Goal: Task Accomplishment & Management: Manage account settings

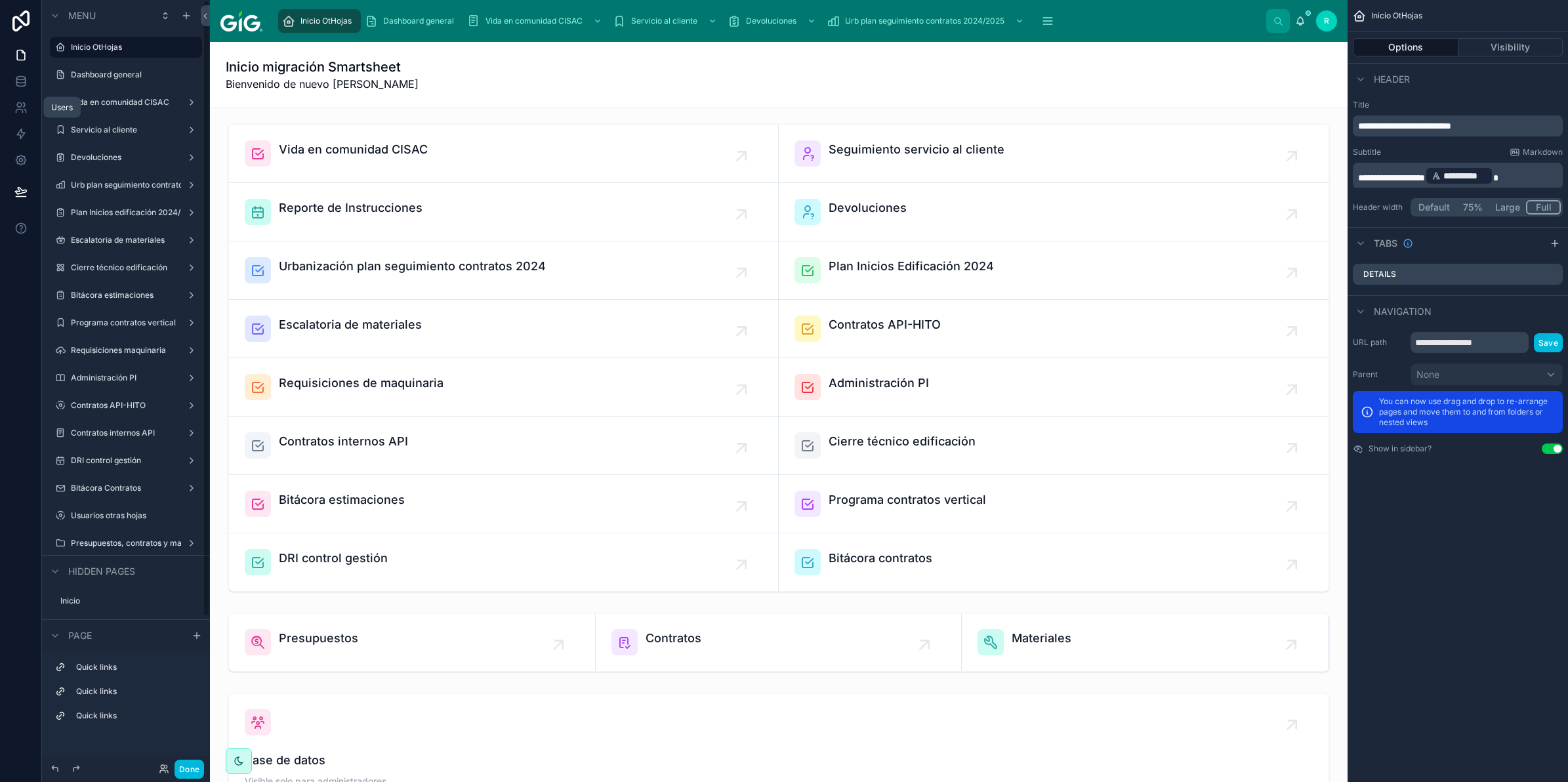
click at [24, 110] on icon at bounding box center [21, 108] width 13 height 13
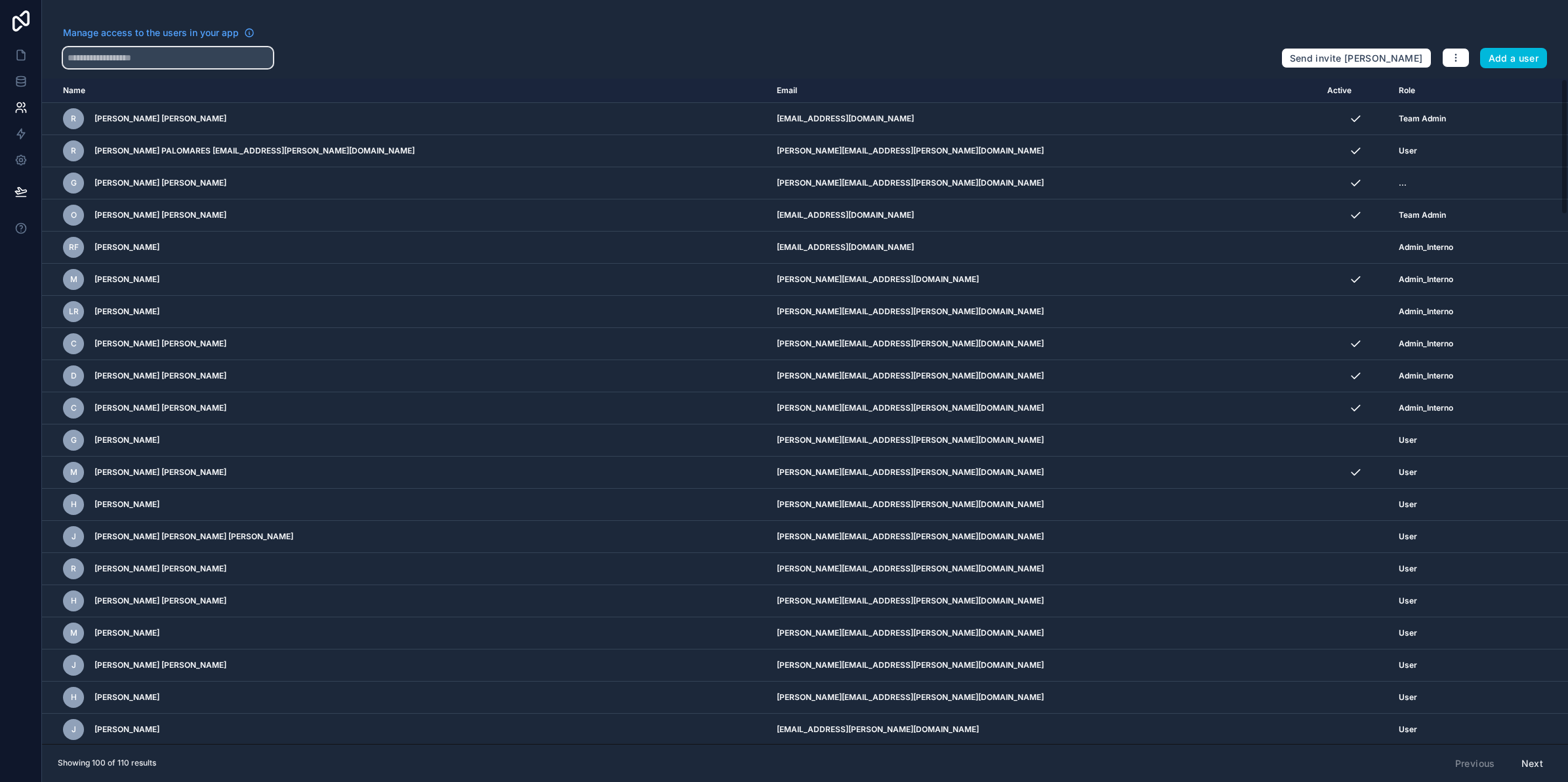
click at [168, 58] on input "text" at bounding box center [168, 58] width 210 height 21
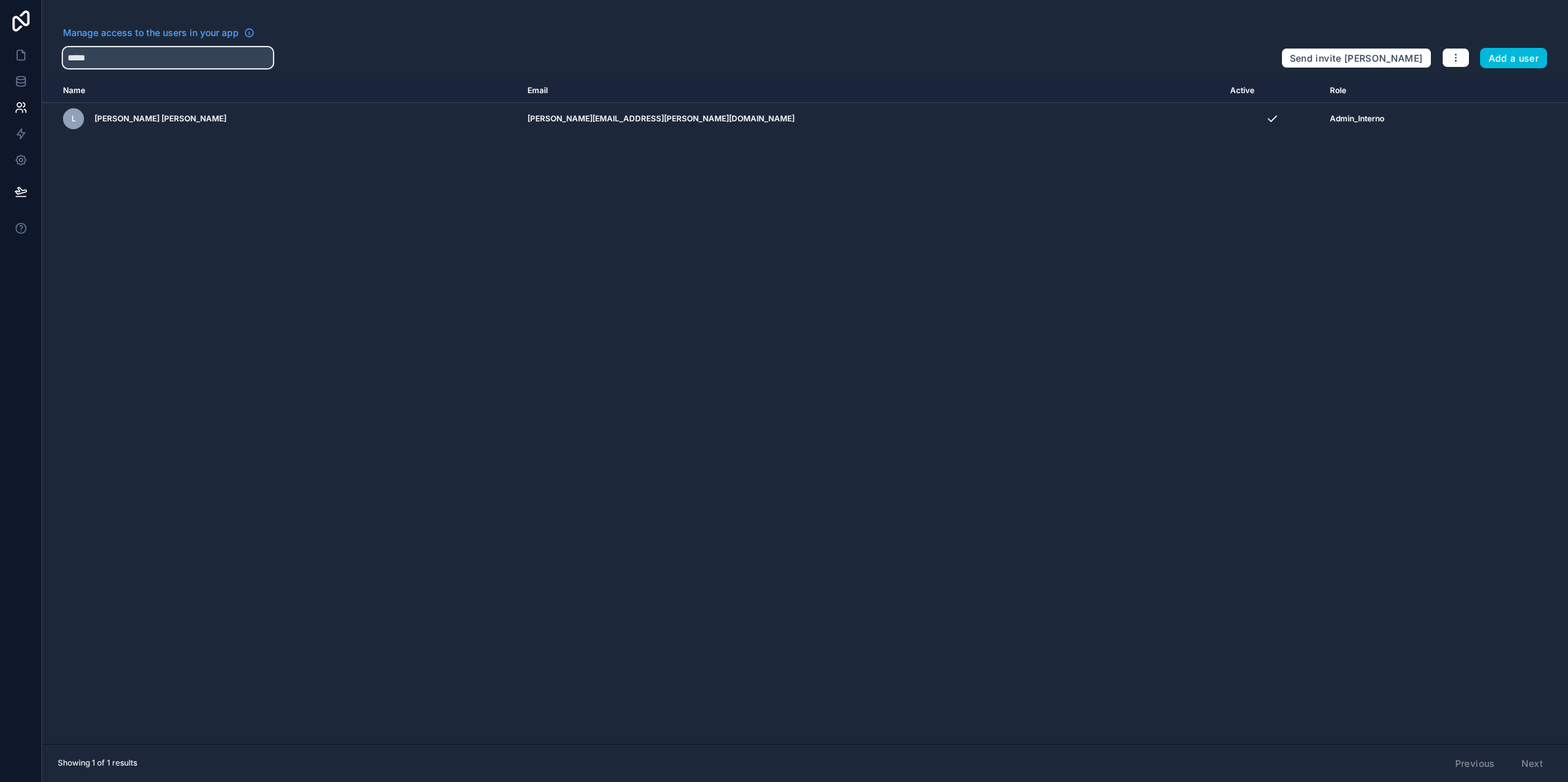
type input "*****"
click at [1524, 64] on button "Add a user" at bounding box center [1514, 58] width 68 height 21
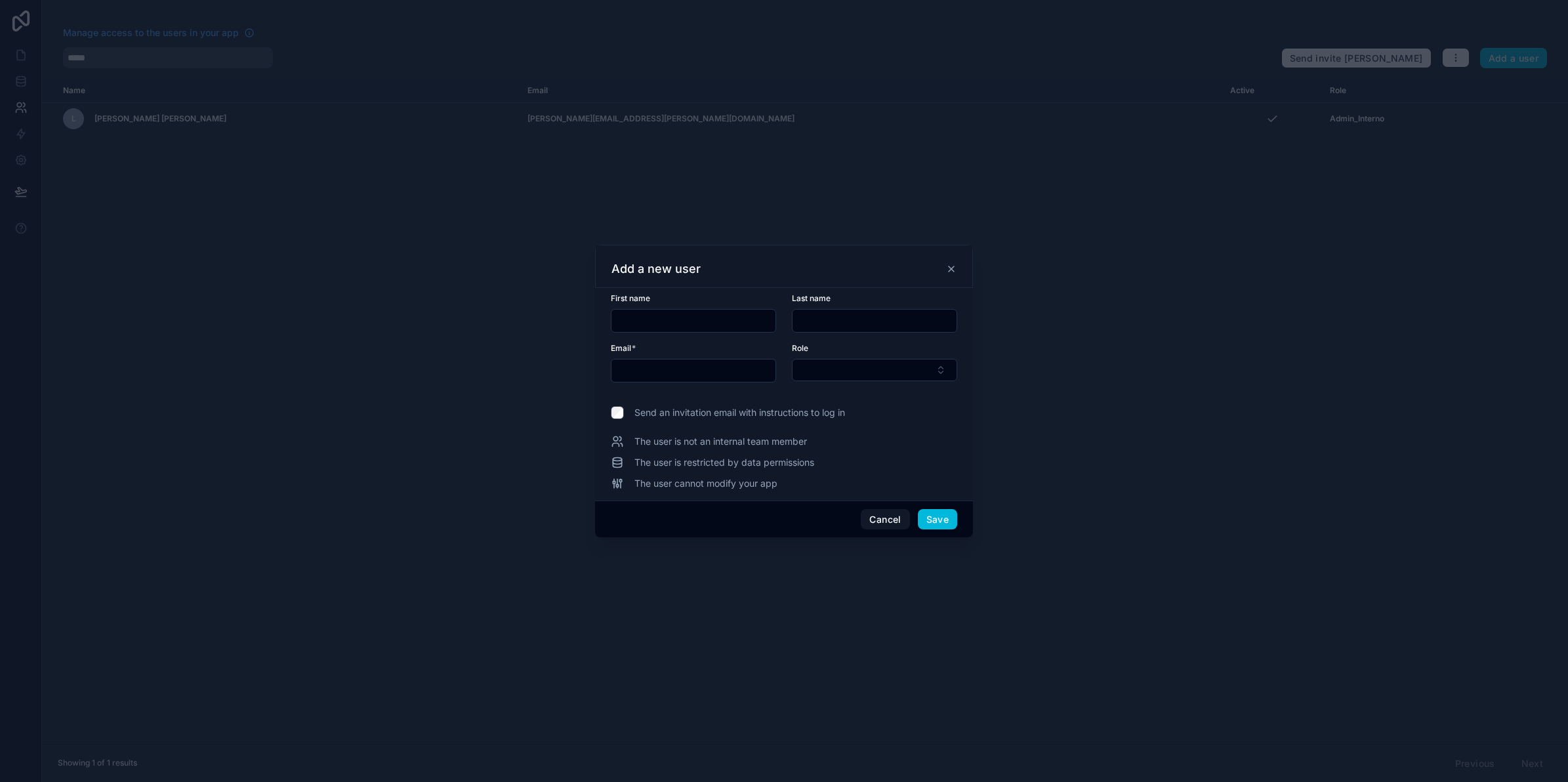
click at [646, 320] on input "text" at bounding box center [693, 320] width 164 height 18
type input "*****"
click at [801, 323] on input "********" at bounding box center [875, 320] width 164 height 18
type input "********"
click at [653, 373] on input "text" at bounding box center [693, 371] width 164 height 18
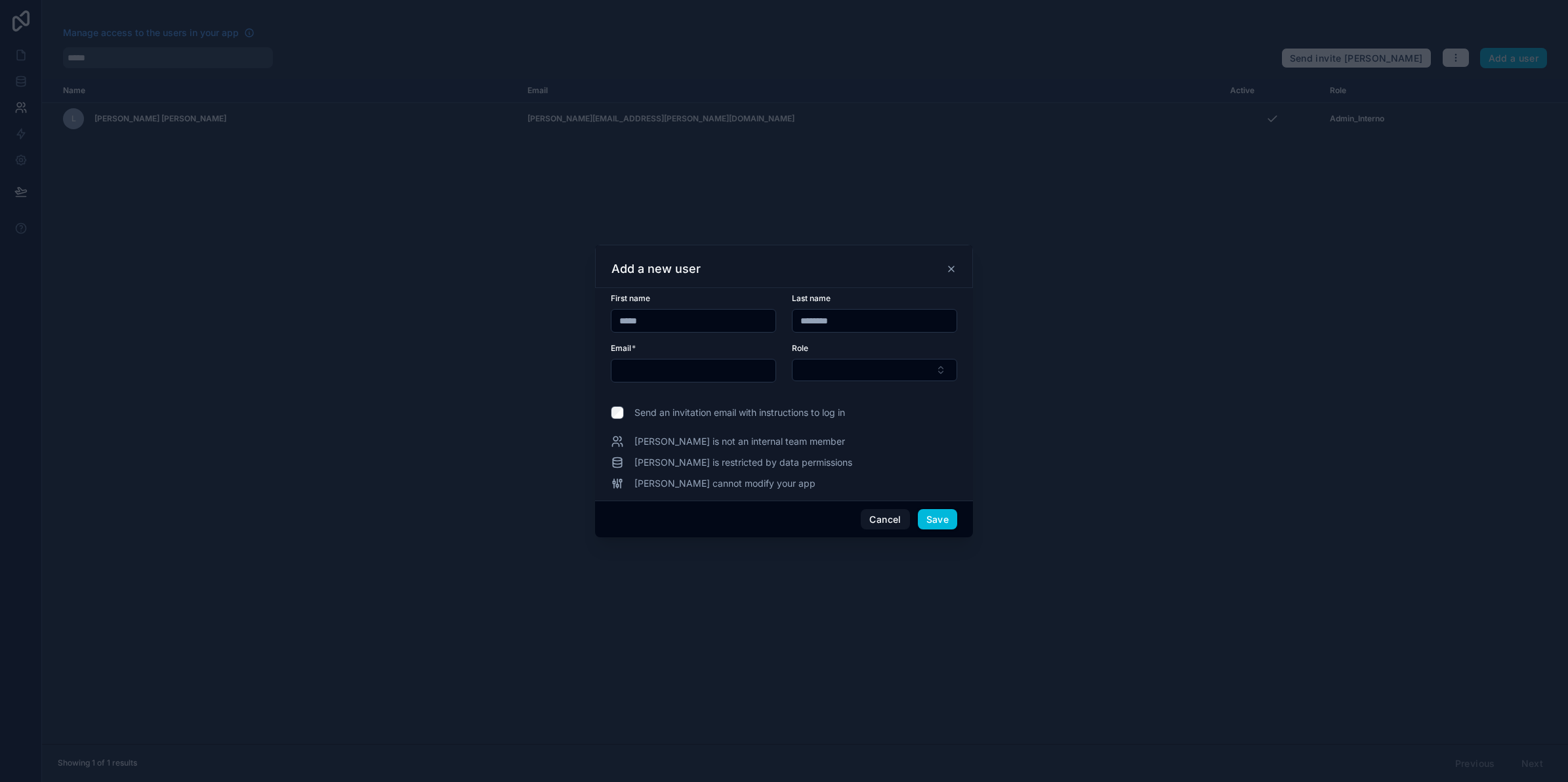
click at [690, 368] on input "text" at bounding box center [693, 371] width 164 height 18
paste input "**********"
click at [618, 371] on input "**********" at bounding box center [693, 371] width 164 height 18
type input "**********"
click at [859, 368] on button "Select Button" at bounding box center [875, 370] width 165 height 22
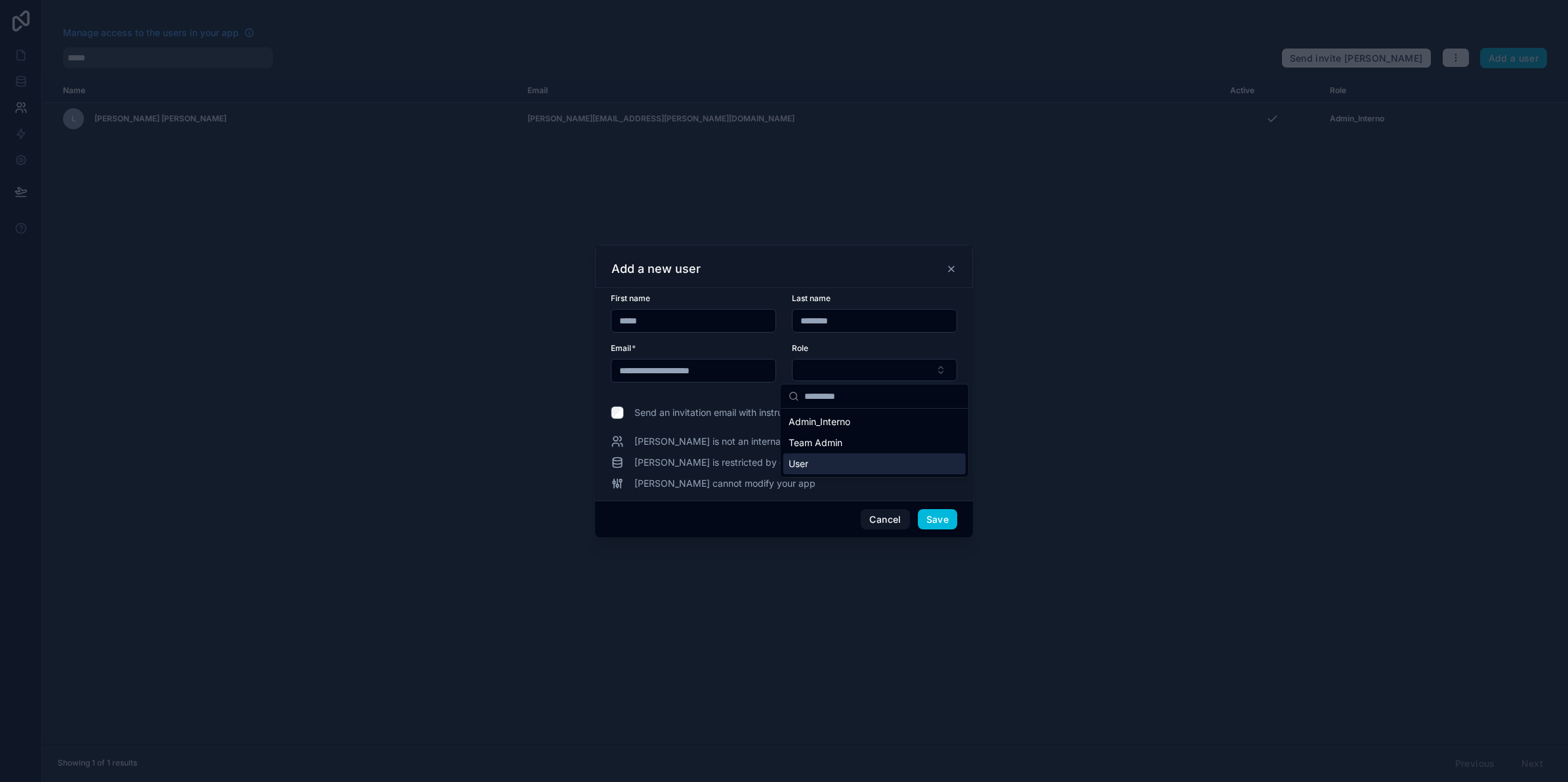
click at [870, 466] on div "User" at bounding box center [874, 464] width 182 height 21
click at [941, 520] on button "Save" at bounding box center [937, 521] width 39 height 21
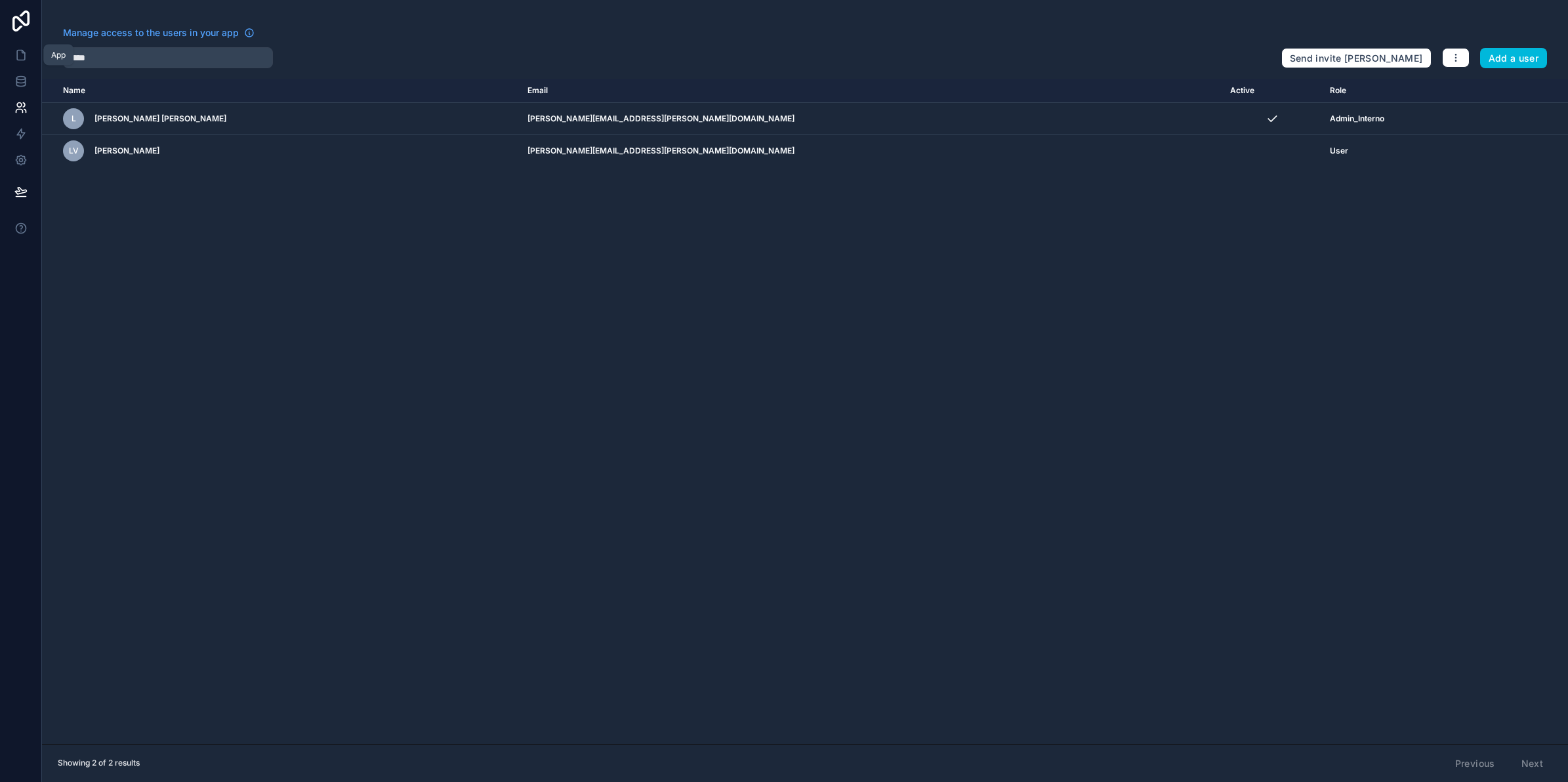
click at [18, 50] on icon at bounding box center [21, 55] width 8 height 10
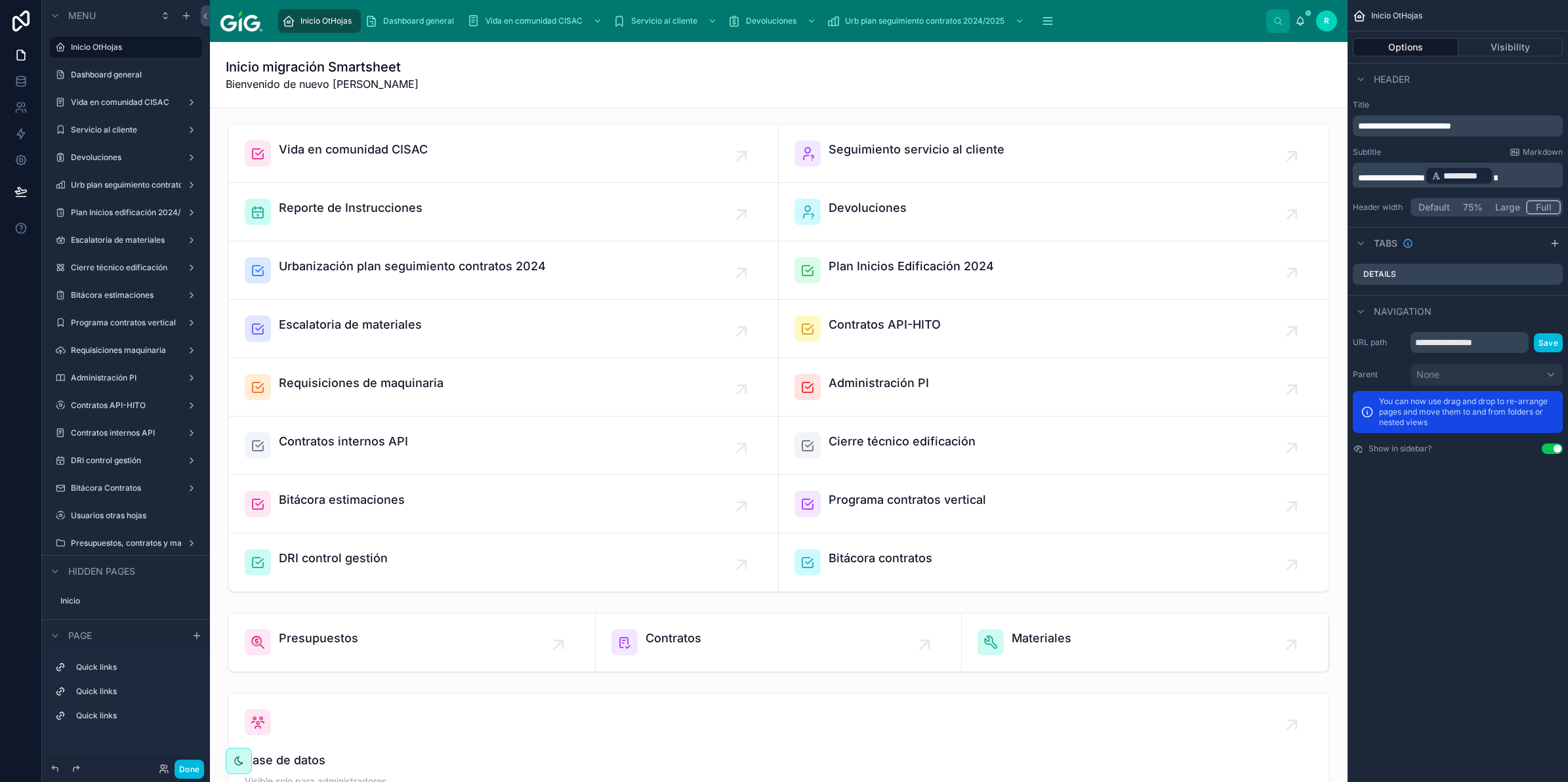
click at [336, 516] on div at bounding box center [779, 358] width 1117 height 479
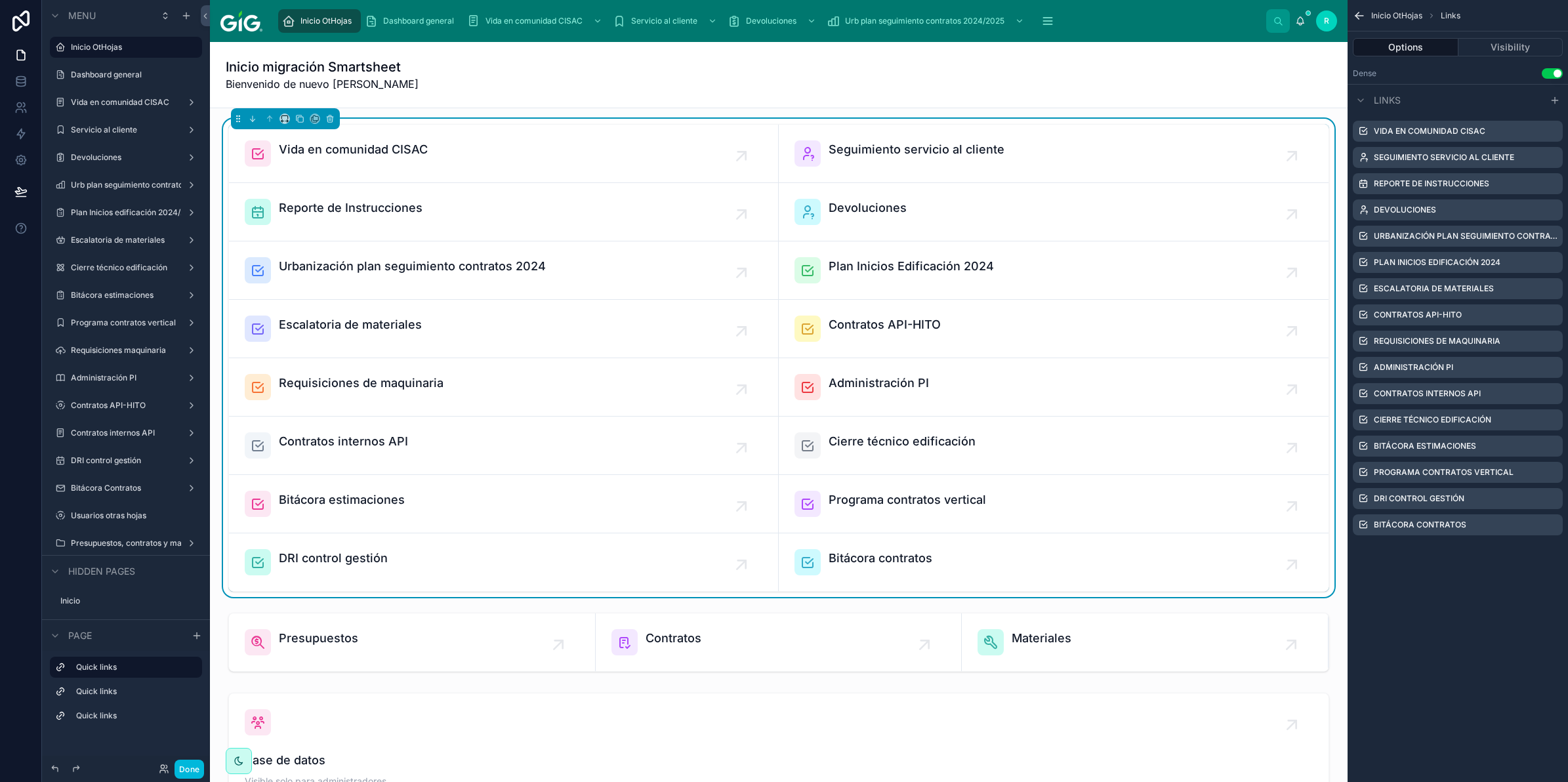
click at [329, 503] on span "Bitácora estimaciones" at bounding box center [342, 500] width 126 height 18
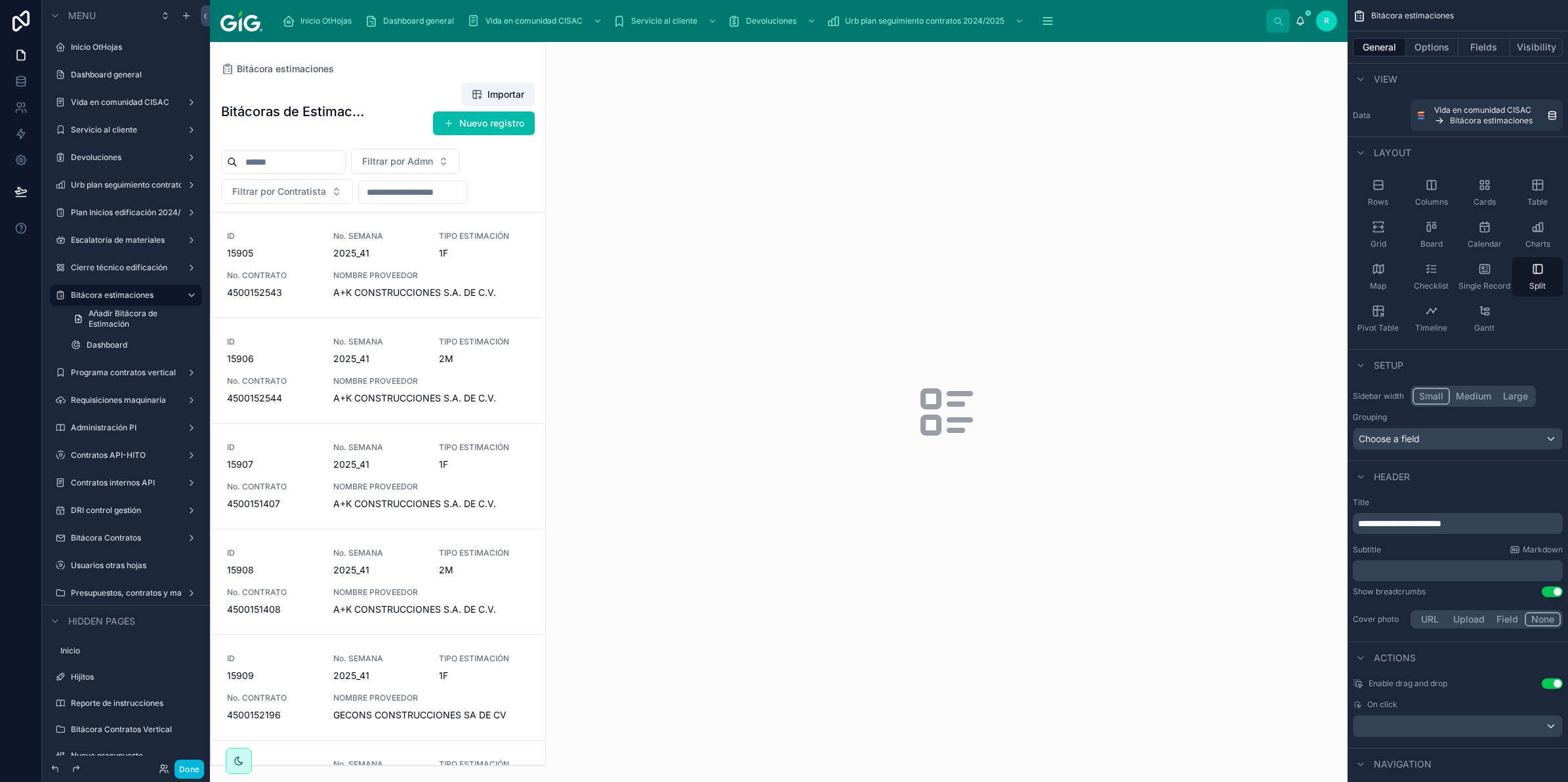
click at [427, 316] on div at bounding box center [377, 404] width 334 height 723
click at [439, 256] on span "1F" at bounding box center [484, 253] width 91 height 13
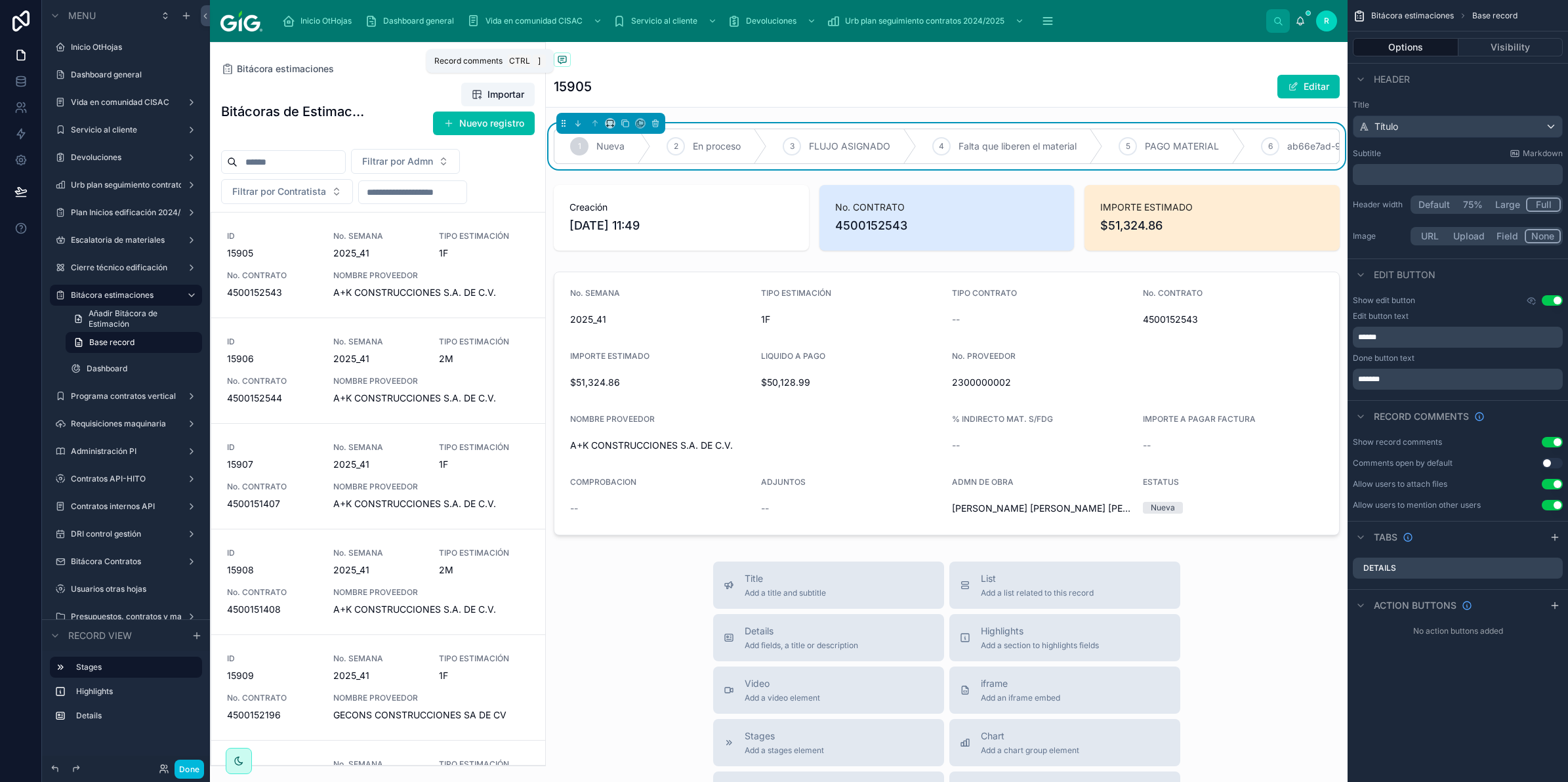
click at [562, 64] on icon at bounding box center [563, 60] width 10 height 10
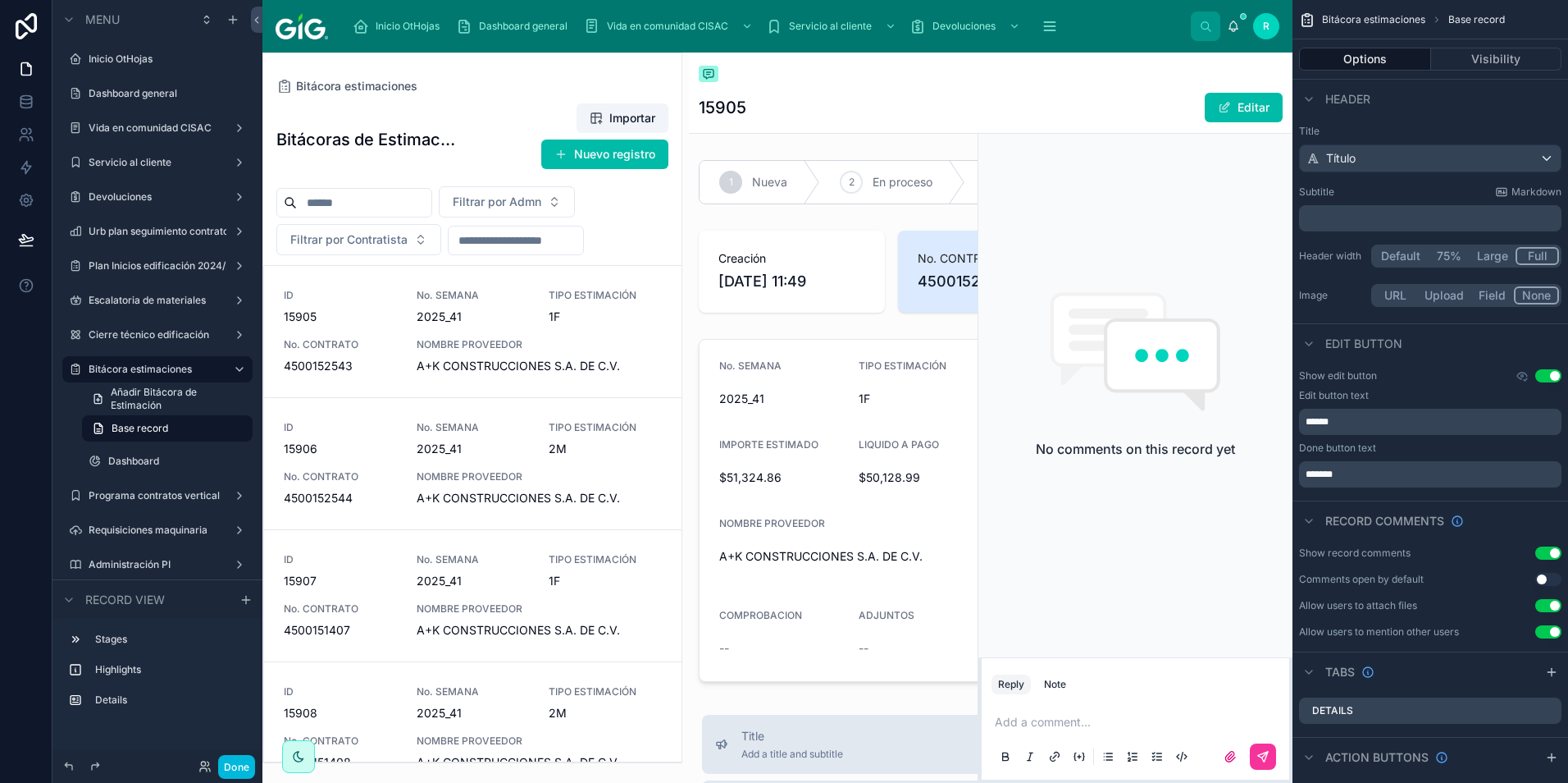
drag, startPoint x: 1731, startPoint y: 1, endPoint x: 1022, endPoint y: 117, distance: 718.4
click at [1022, 117] on div "15905 Editar" at bounding box center [990, 108] width 584 height 31
click at [1109, 247] on div "No comments on this record yet" at bounding box center [1135, 375] width 314 height 565
click at [233, 770] on button "Done" at bounding box center [236, 767] width 37 height 24
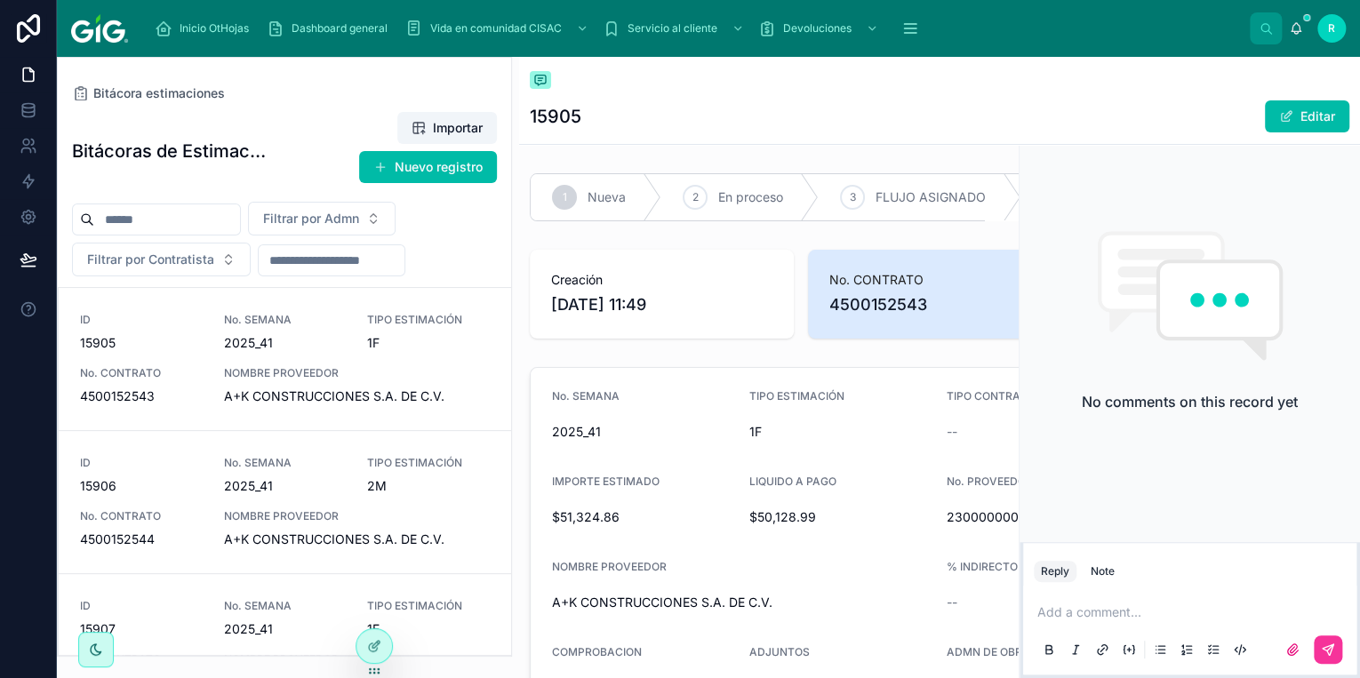
click at [1177, 619] on p at bounding box center [1193, 612] width 312 height 18
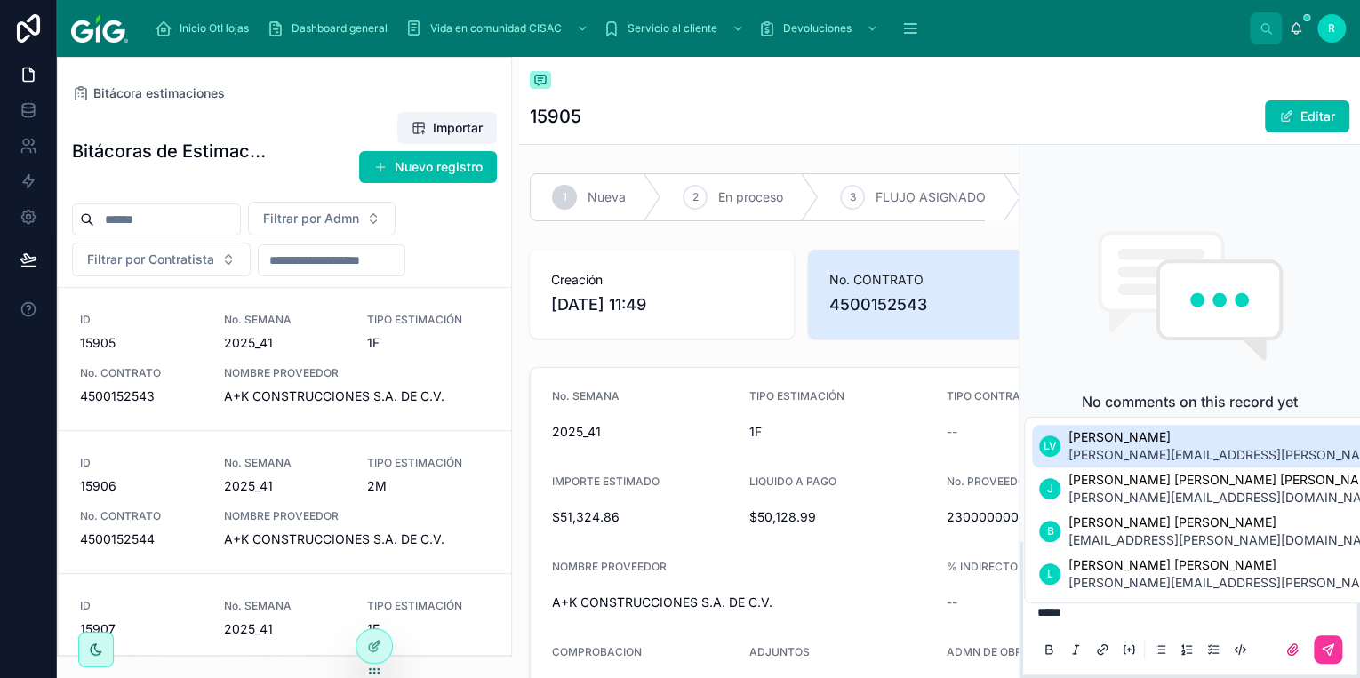
drag, startPoint x: 1155, startPoint y: 220, endPoint x: 1139, endPoint y: 221, distance: 16.9
click at [1155, 220] on div "No comments on this record yet" at bounding box center [1189, 321] width 340 height 443
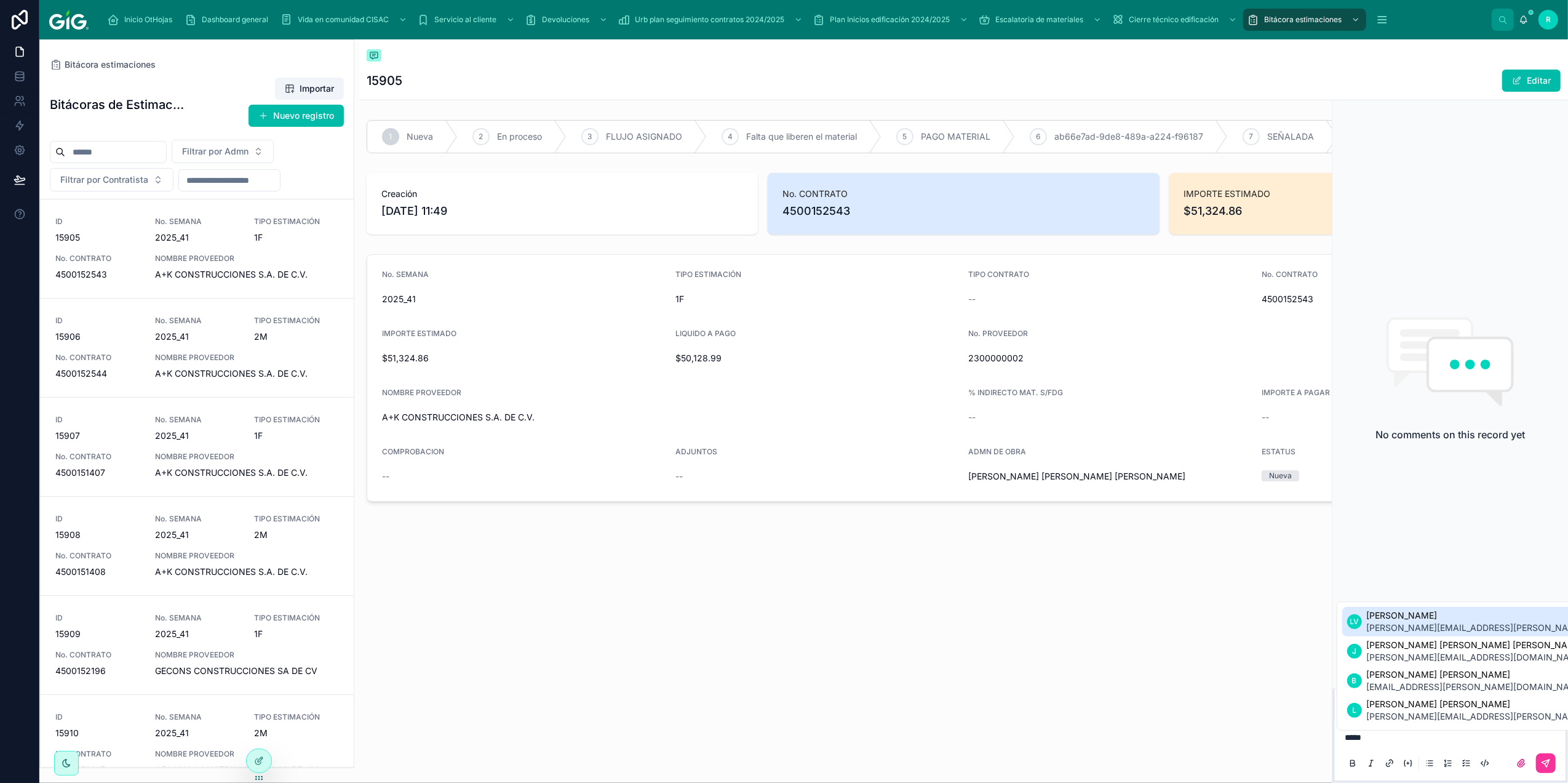
drag, startPoint x: 919, startPoint y: 1, endPoint x: 984, endPoint y: 69, distance: 94.1
click at [984, 69] on div "15905 Editar" at bounding box center [963, 81] width 1194 height 24
click at [1469, 341] on icon at bounding box center [1470, 365] width 82 height 51
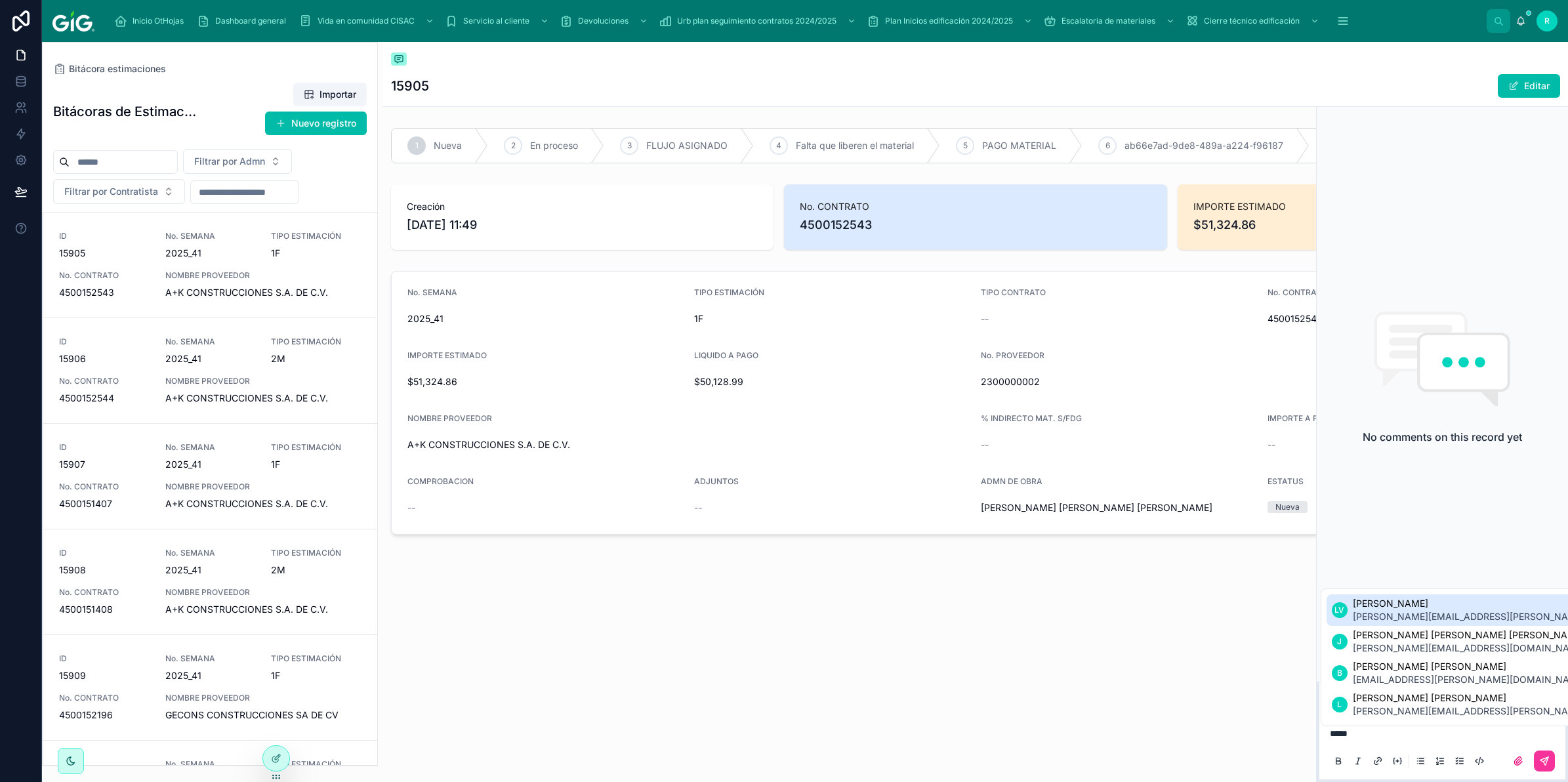
drag, startPoint x: 1589, startPoint y: 1, endPoint x: 906, endPoint y: 74, distance: 686.9
click at [906, 74] on div "15905 Editar" at bounding box center [976, 86] width 1169 height 25
click at [15, 86] on icon at bounding box center [21, 81] width 13 height 13
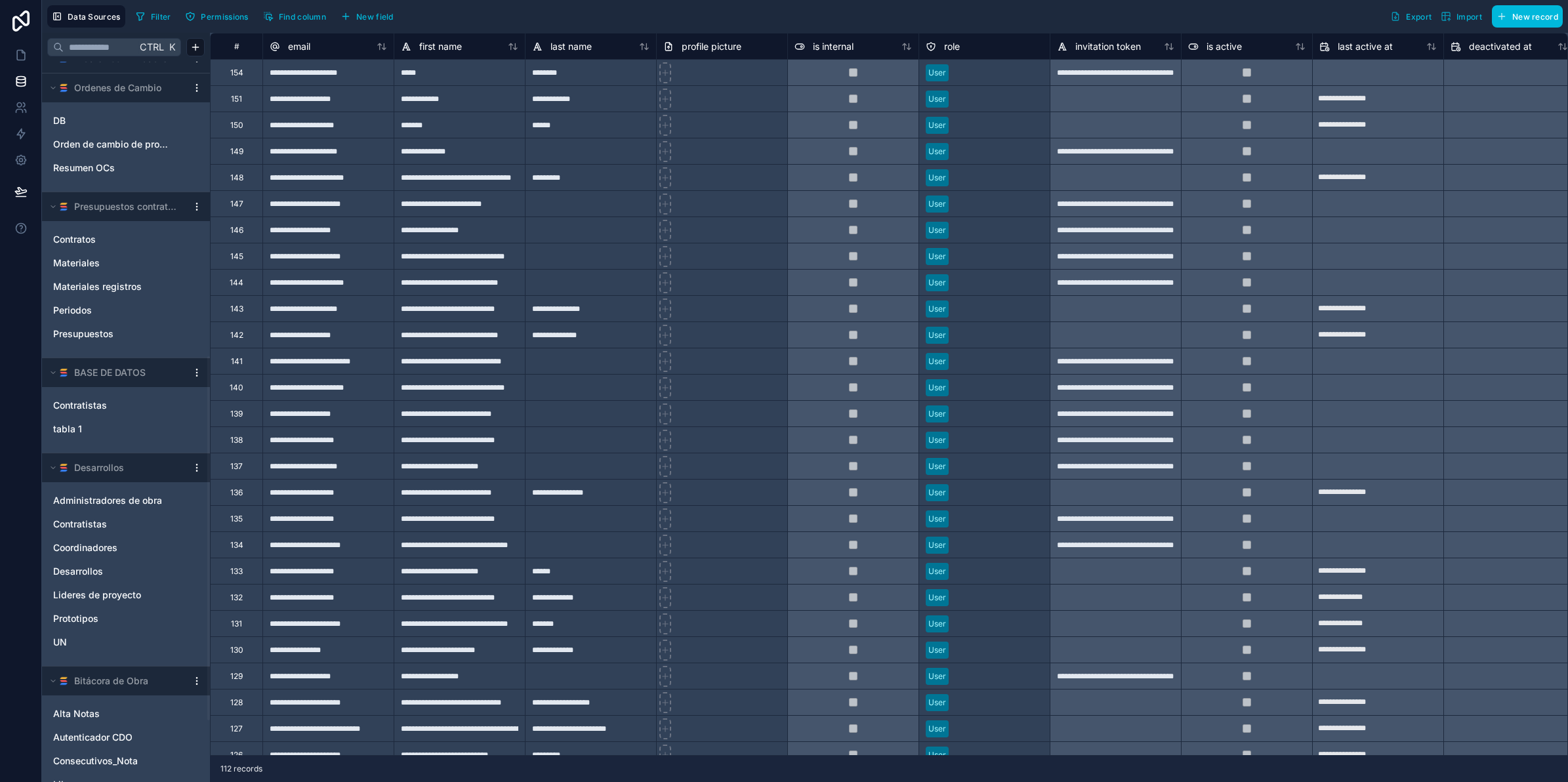
scroll to position [705, 0]
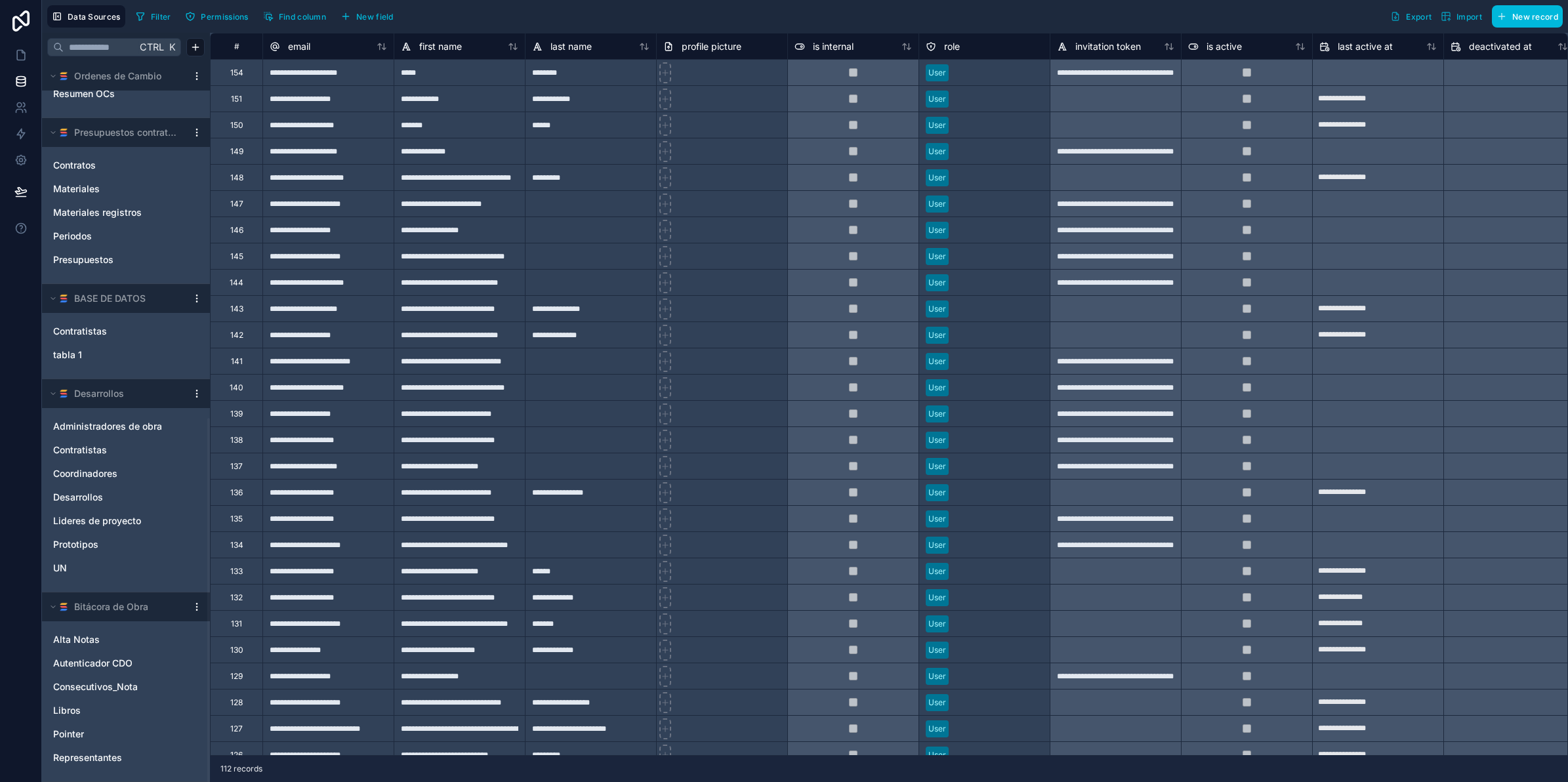
click at [114, 490] on div "Desarrollos" at bounding box center [125, 497] width 157 height 21
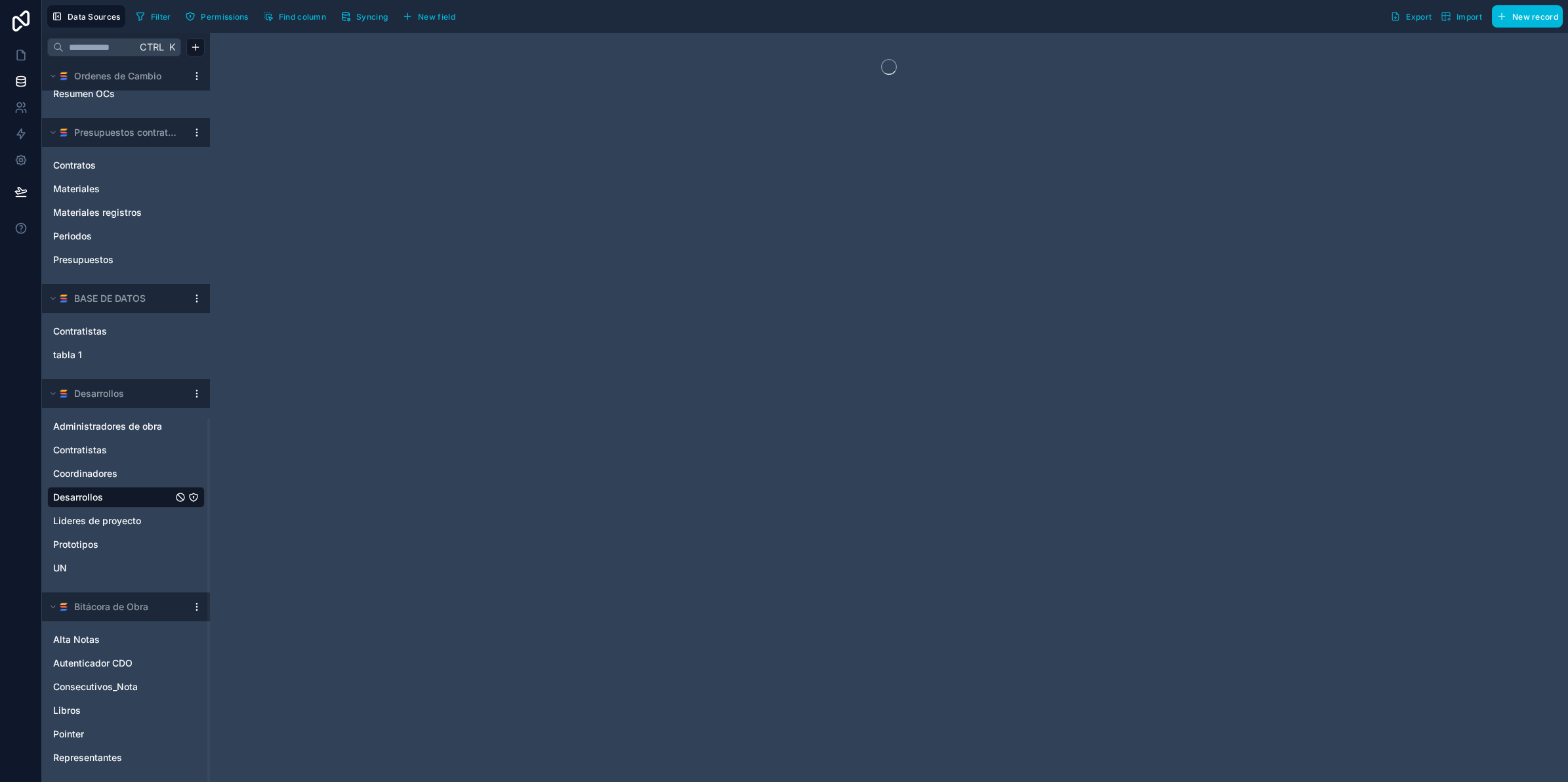
click at [363, 9] on button "Syncing" at bounding box center [364, 16] width 56 height 20
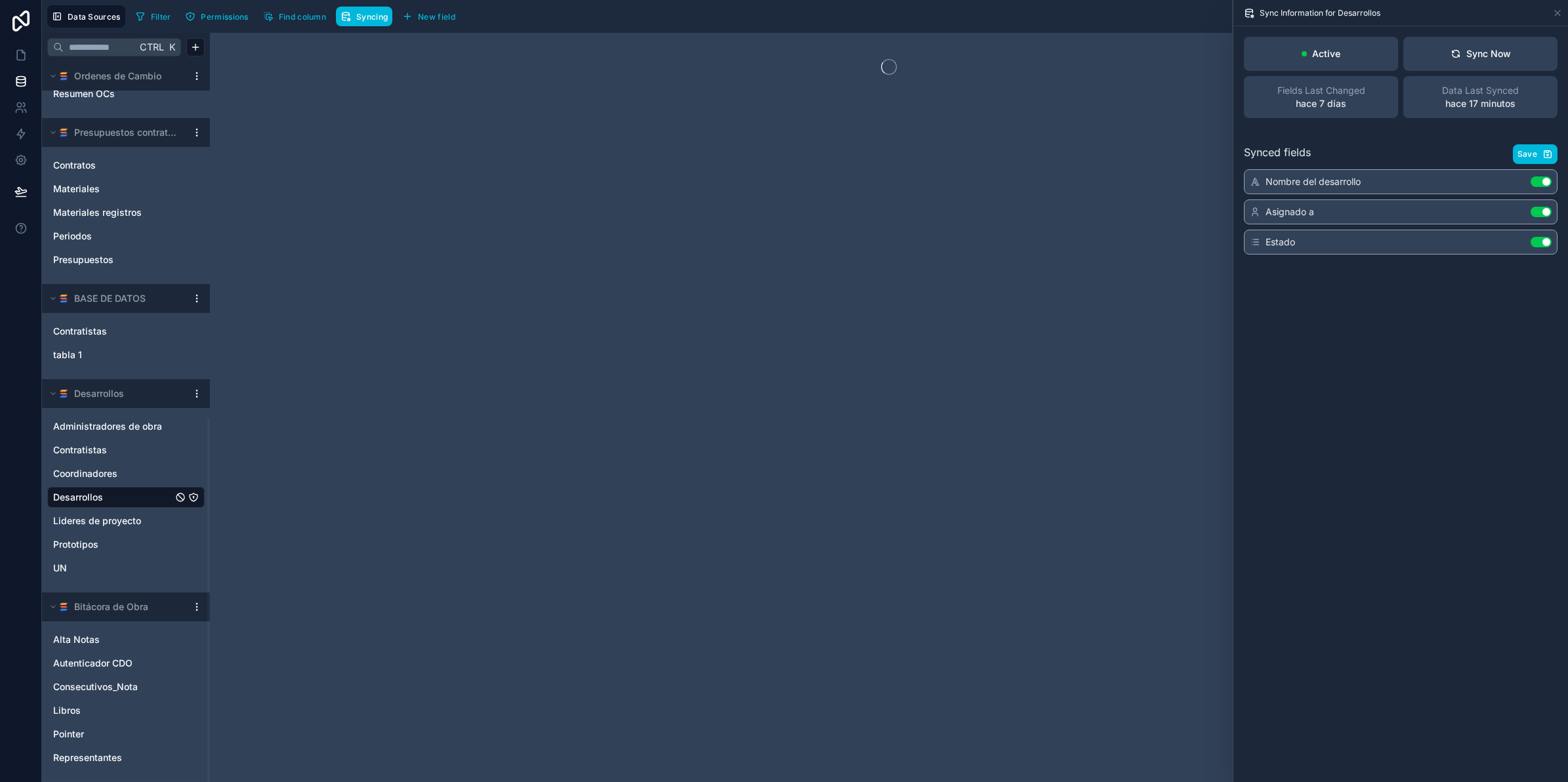
click at [1477, 62] on button "Sync Now" at bounding box center [1480, 54] width 154 height 34
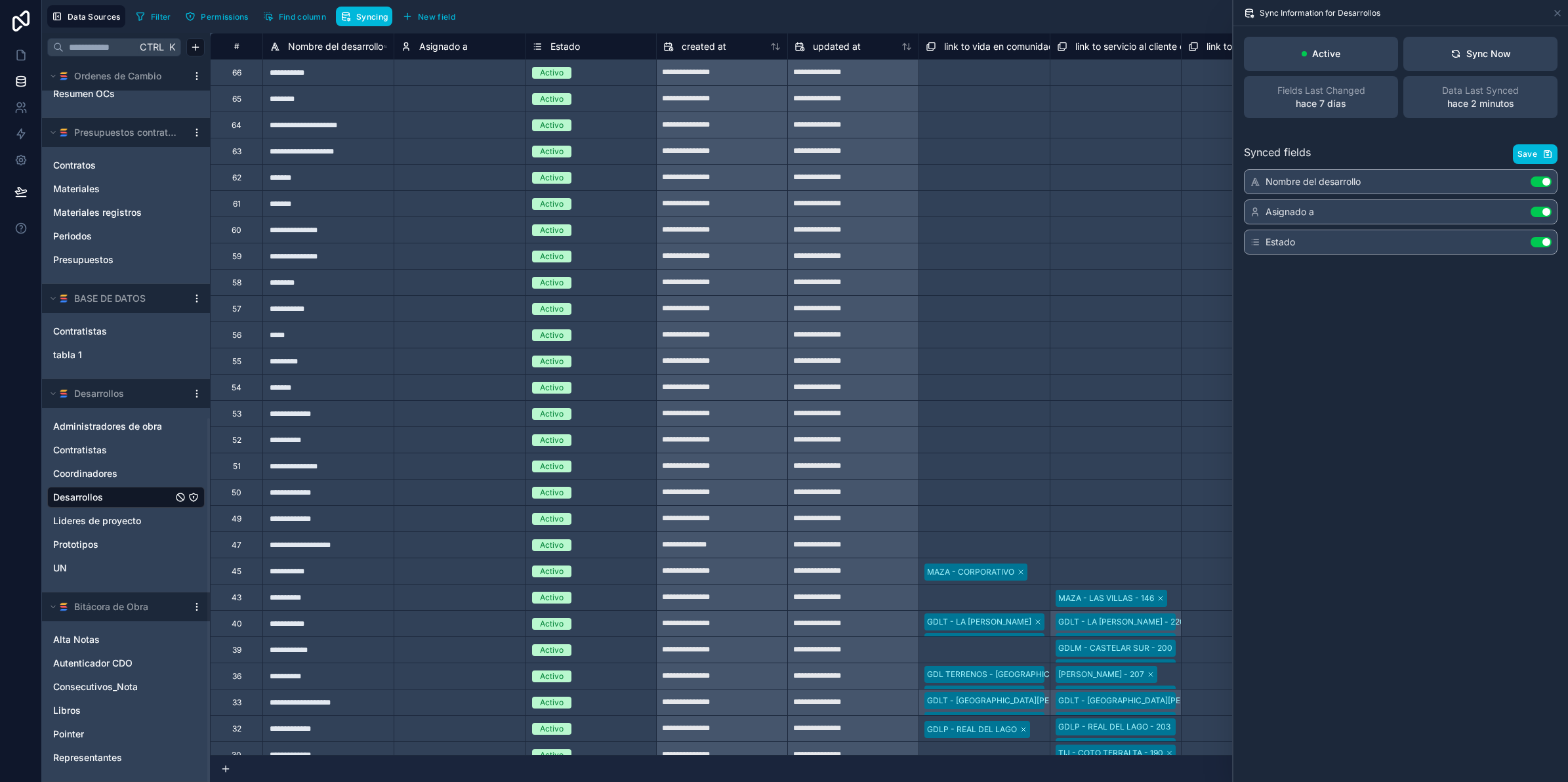
click at [1534, 76] on div "Data Last Synced hace 2 minutos" at bounding box center [1480, 97] width 154 height 42
click at [1536, 60] on button "Sync Now" at bounding box center [1480, 54] width 154 height 34
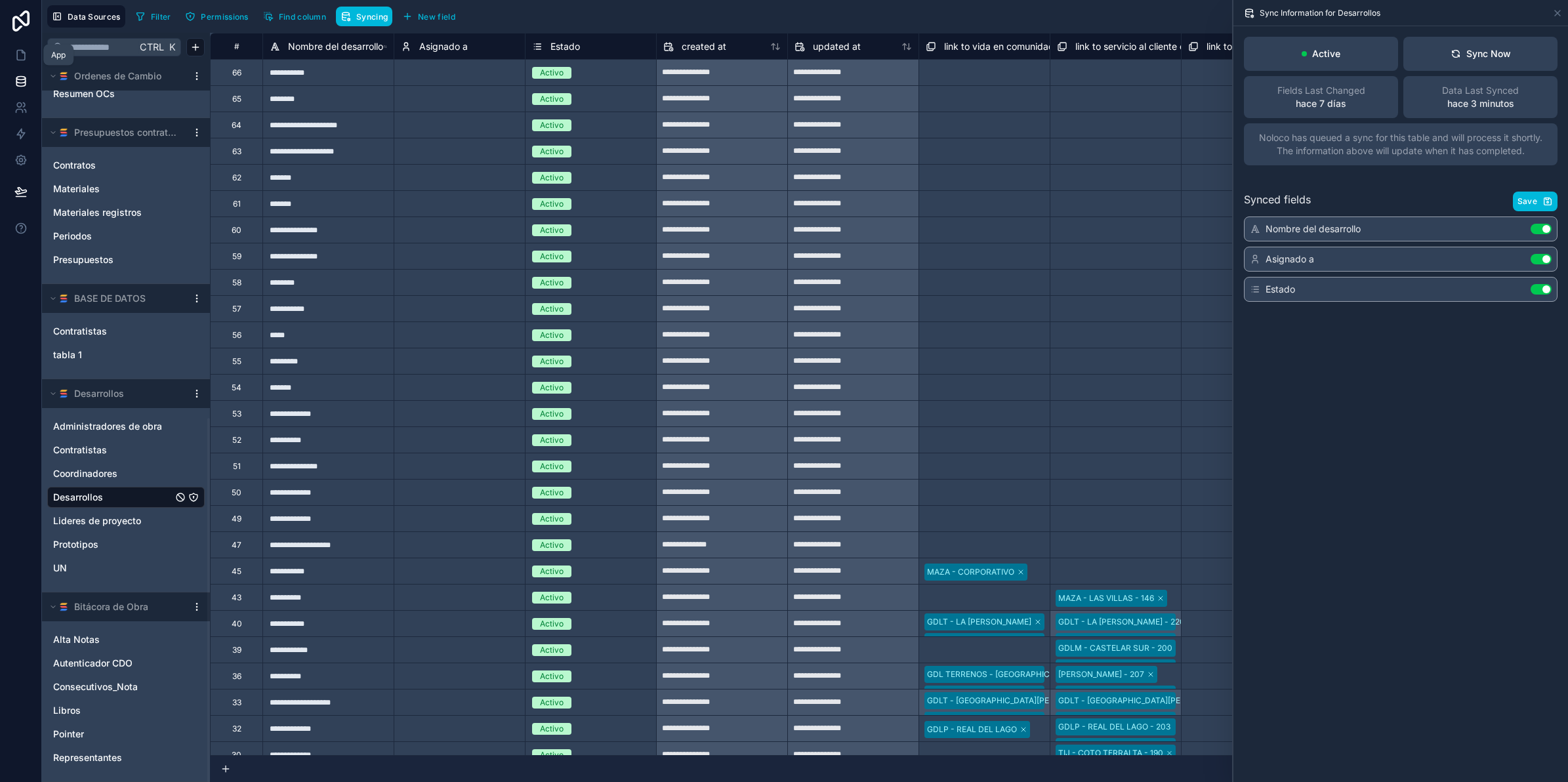
click at [27, 53] on icon at bounding box center [21, 55] width 13 height 13
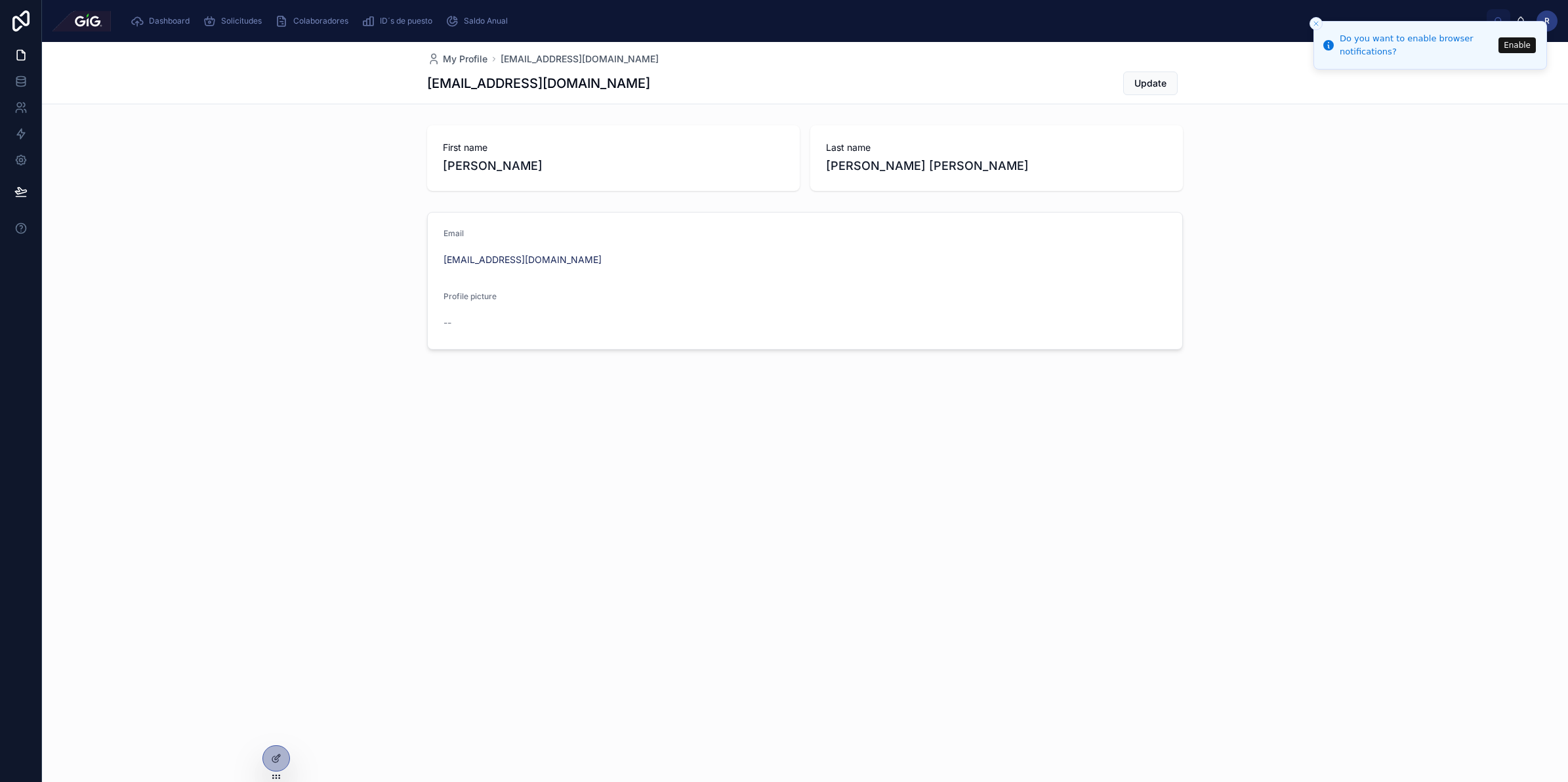
click at [1318, 27] on icon "Close toast" at bounding box center [1316, 24] width 8 height 8
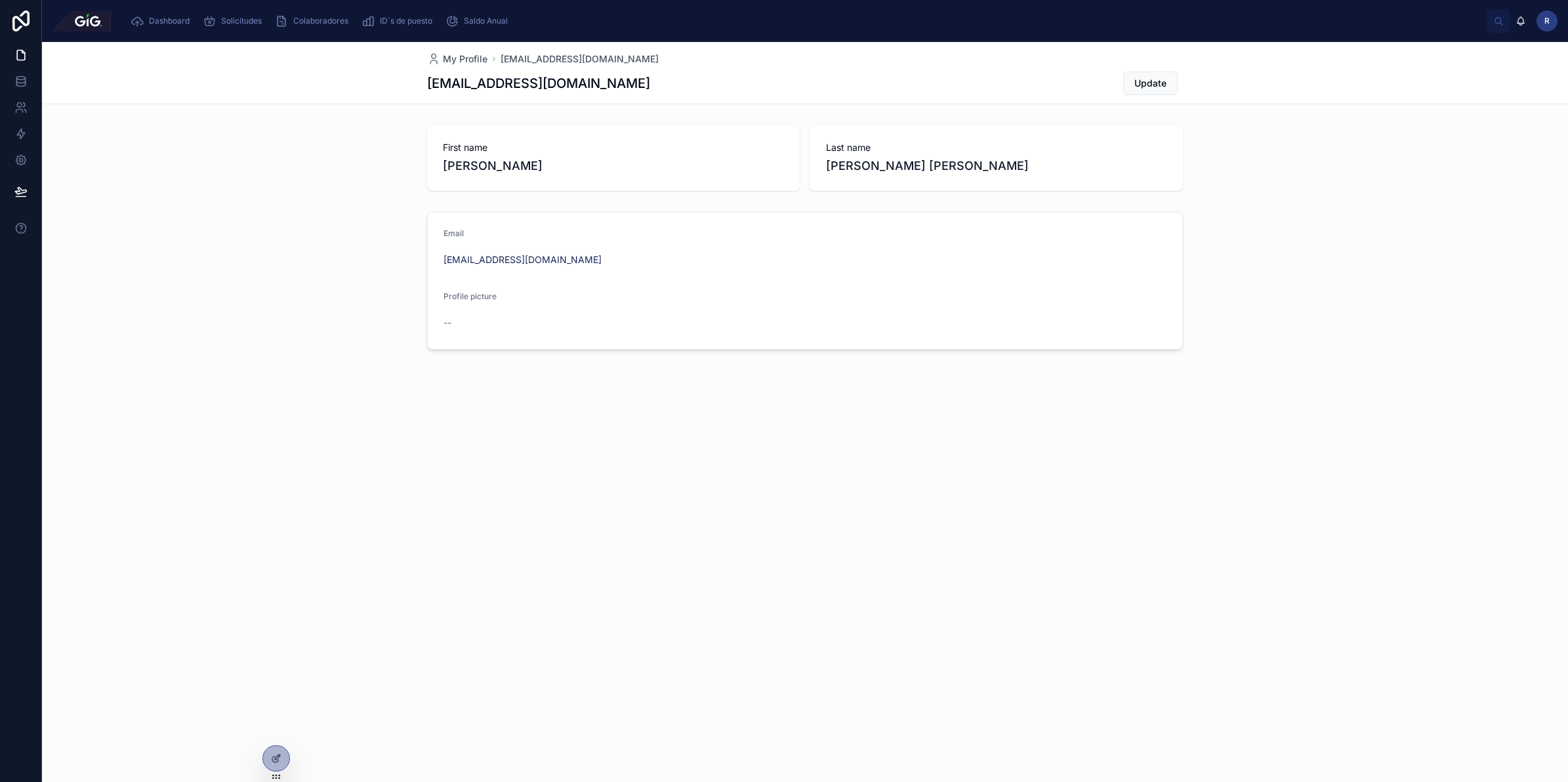
click at [233, 16] on span "Solicitudes" at bounding box center [241, 21] width 41 height 10
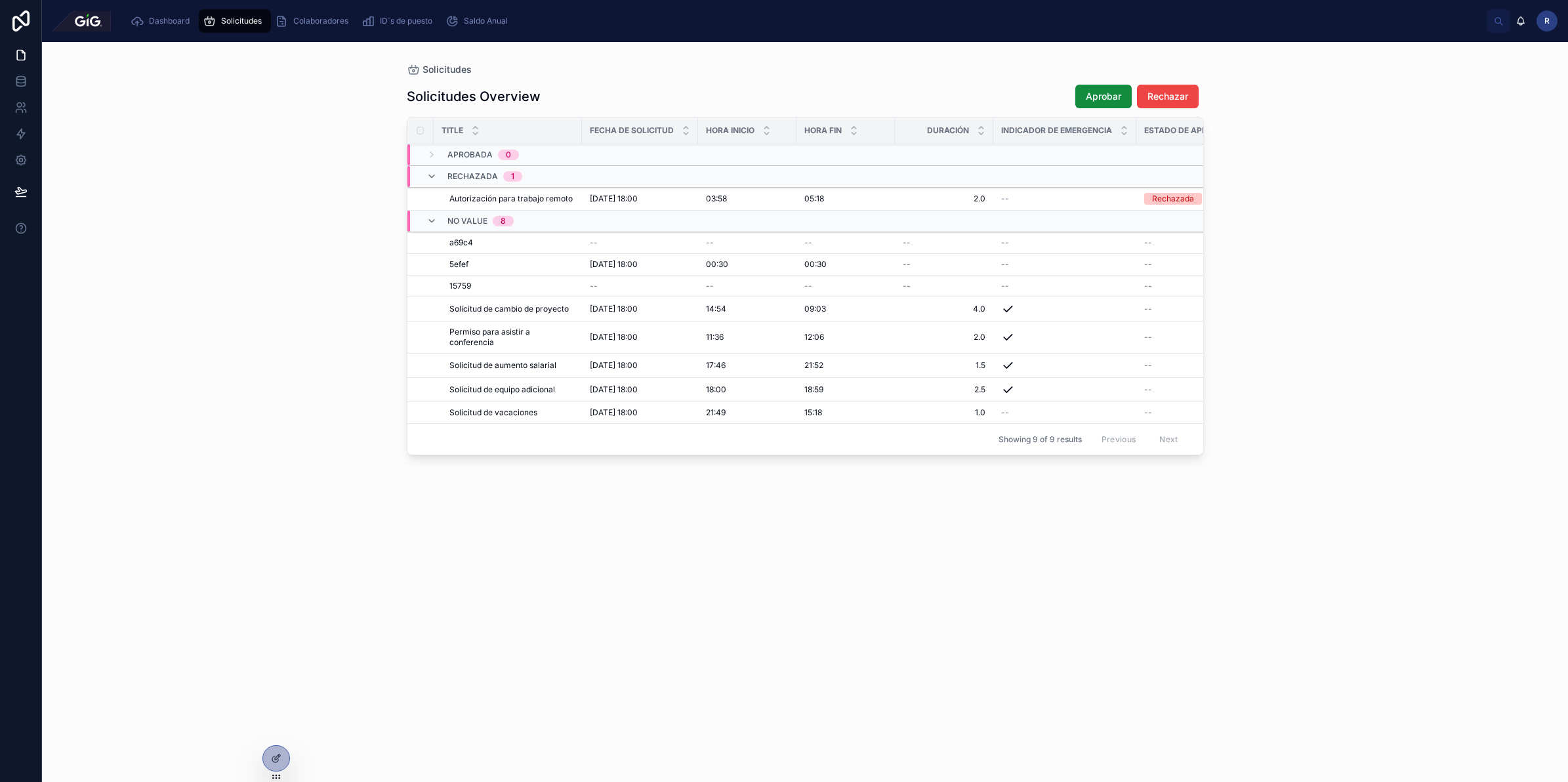
click at [279, 753] on icon at bounding box center [276, 758] width 10 height 10
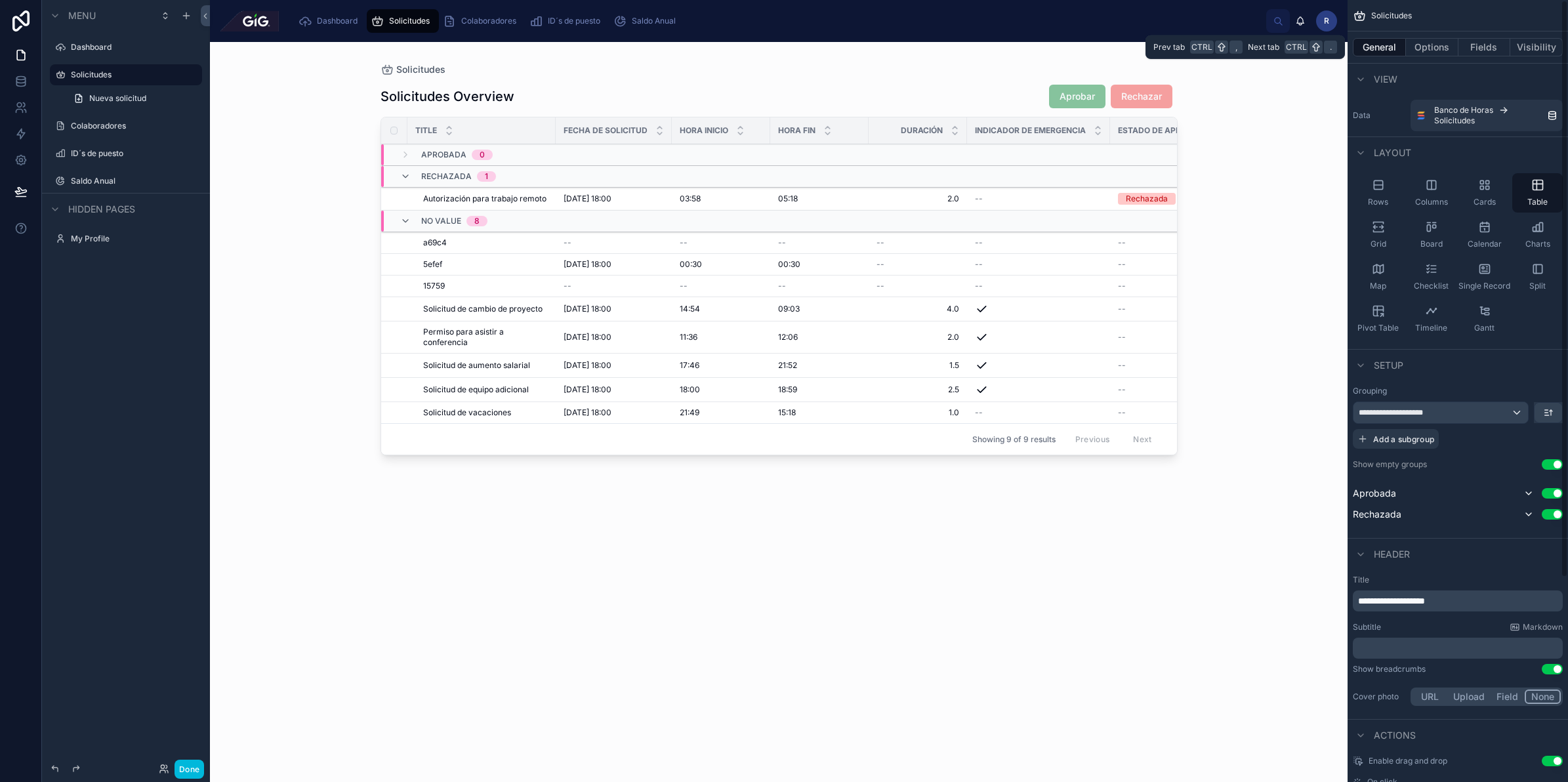
click at [1420, 54] on button "Options" at bounding box center [1432, 47] width 52 height 18
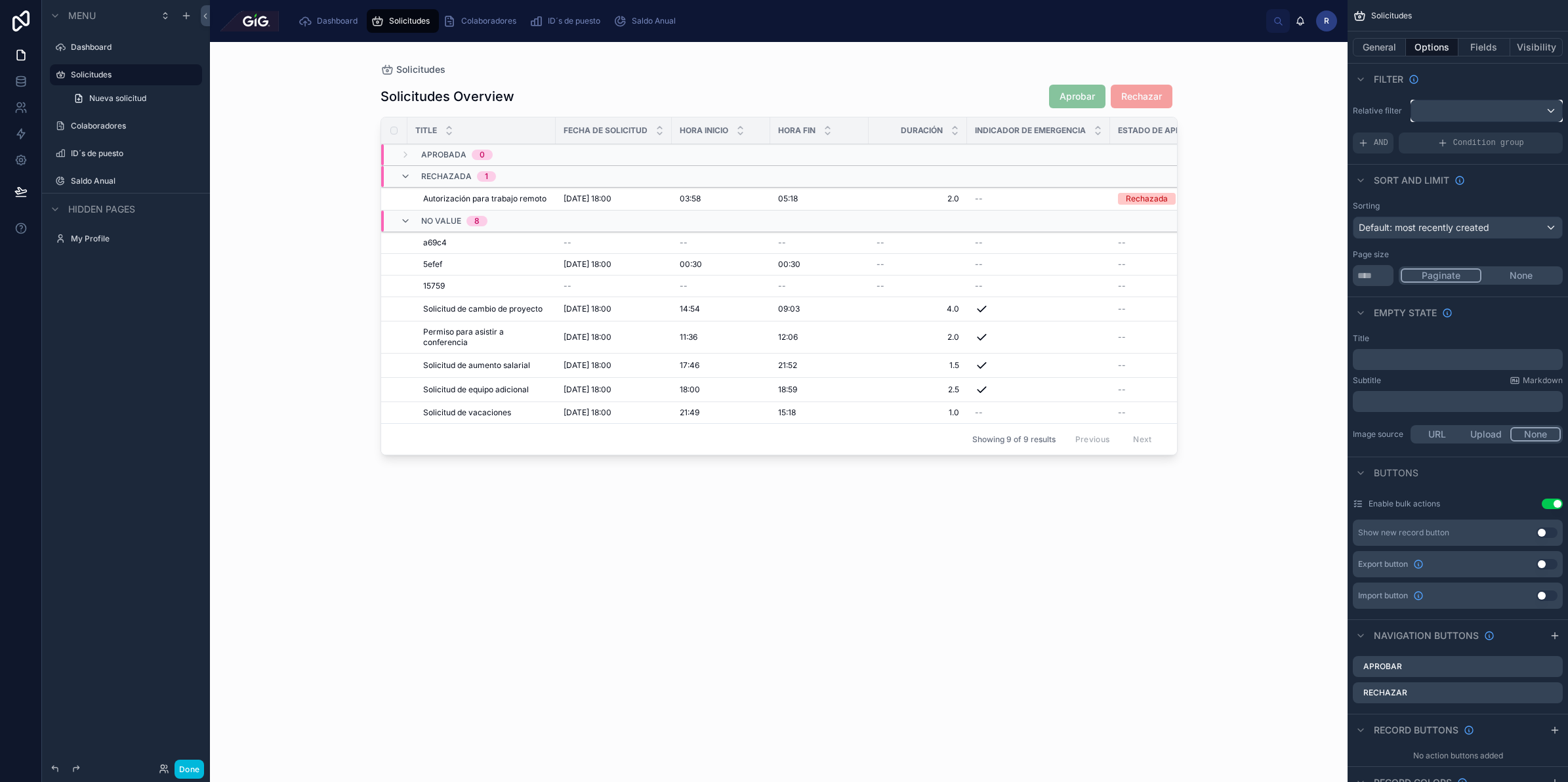
click at [1442, 114] on div "scrollable content" at bounding box center [1487, 111] width 151 height 21
click at [1470, 221] on span "The current user's values" at bounding box center [1476, 224] width 109 height 13
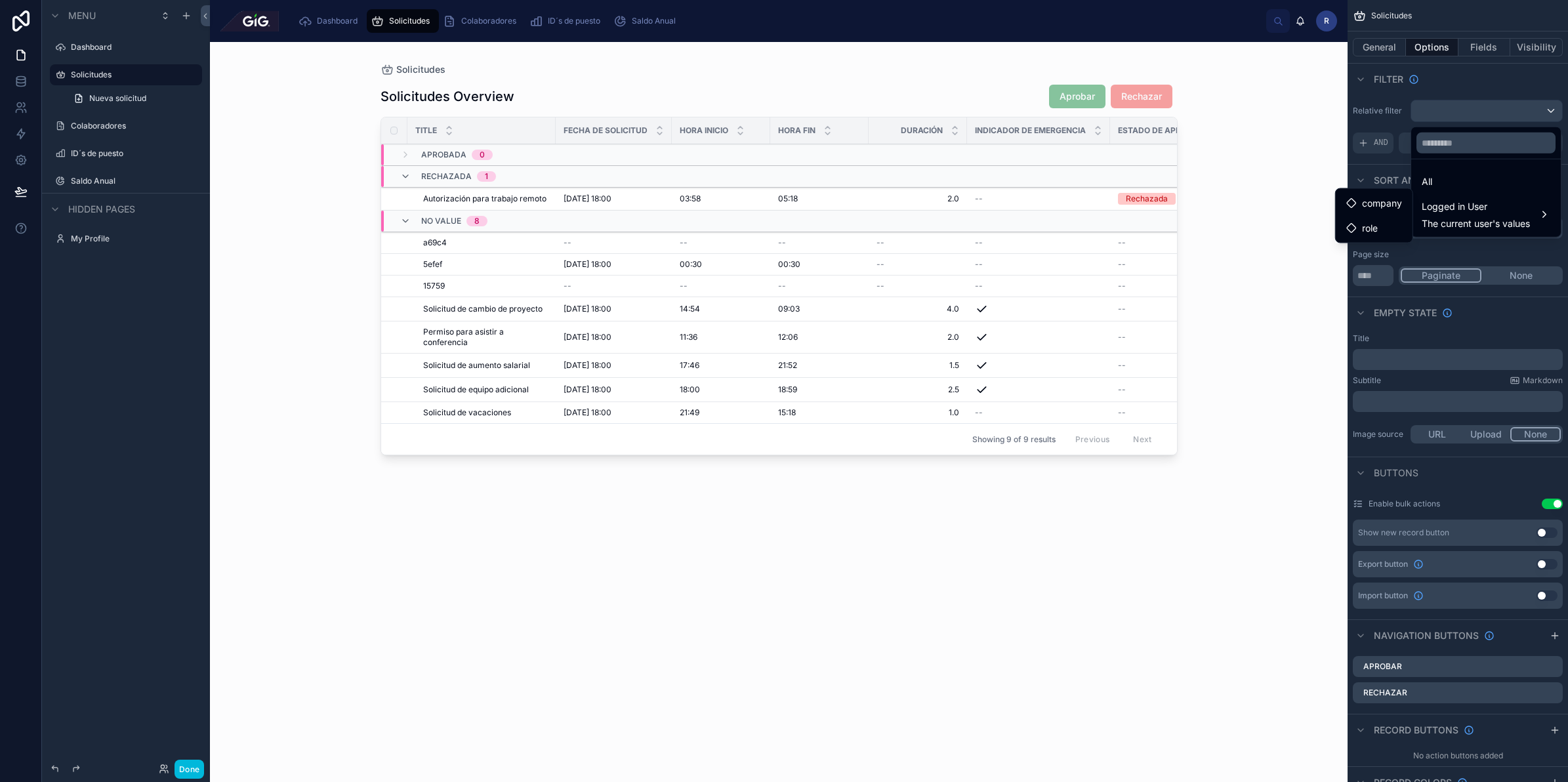
click at [1504, 224] on span "The current user's values" at bounding box center [1476, 224] width 109 height 13
click at [15, 80] on div "scrollable content" at bounding box center [784, 391] width 1568 height 782
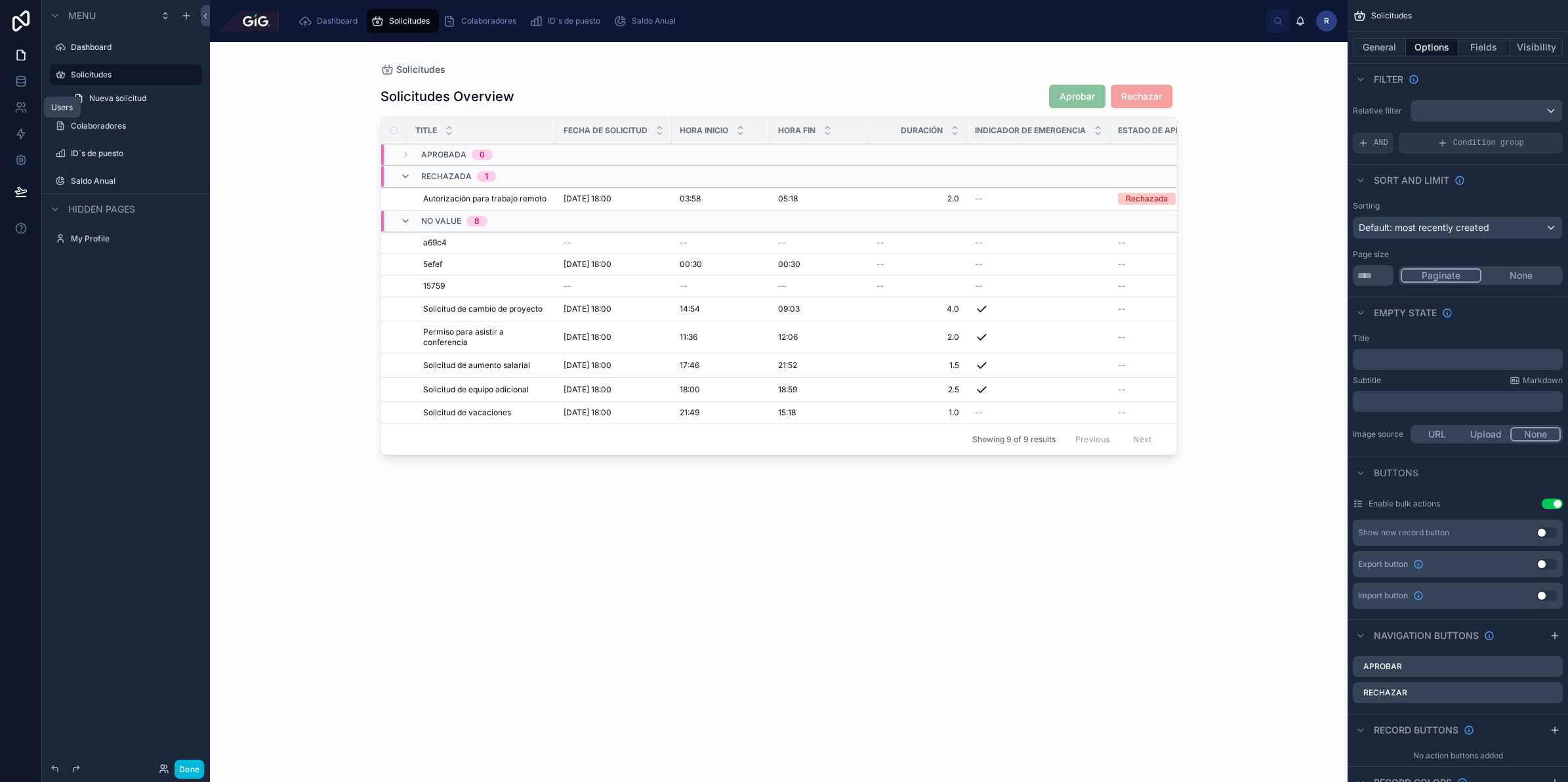
click at [15, 101] on icon at bounding box center [21, 108] width 13 height 13
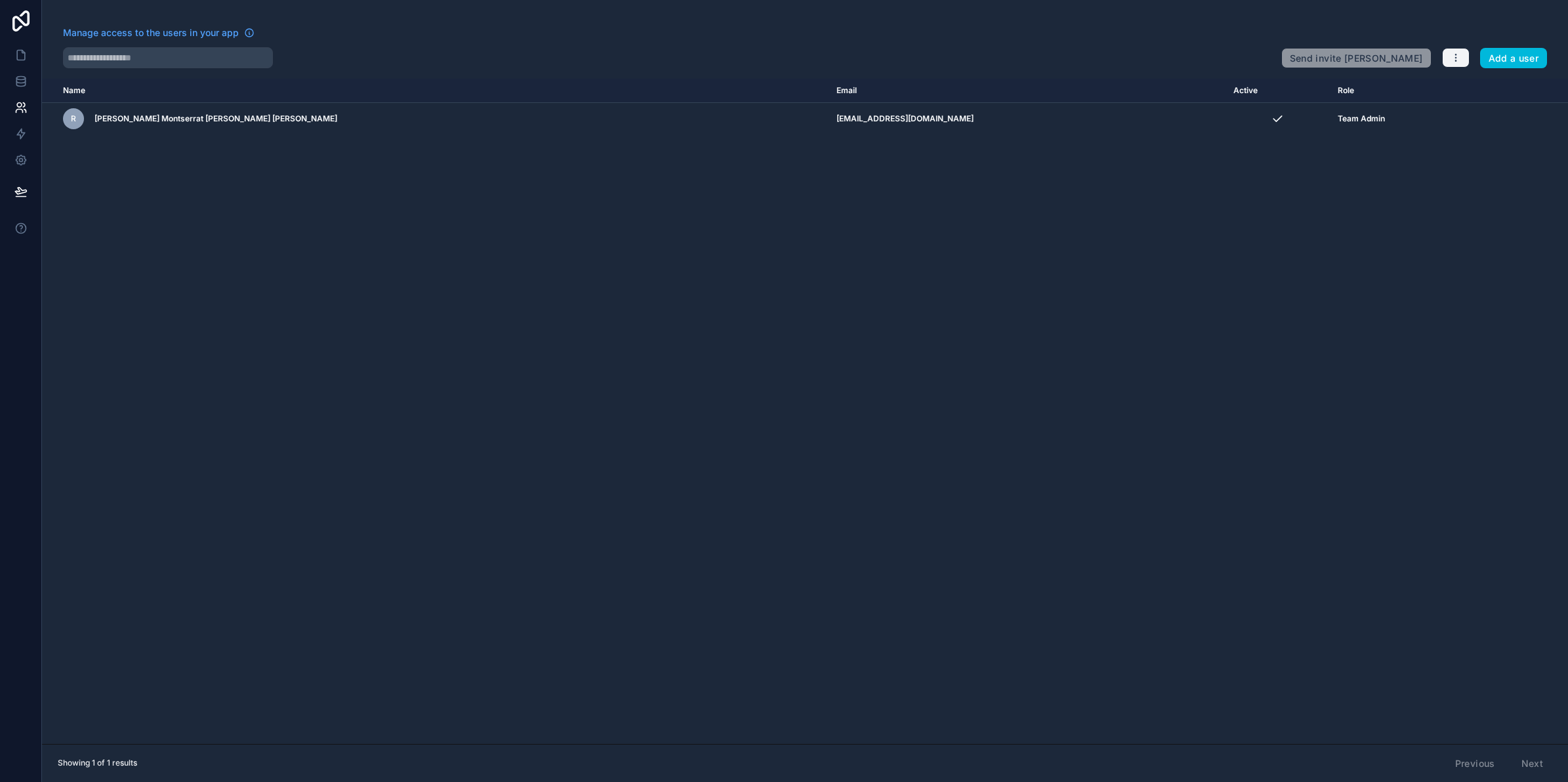
click at [1458, 59] on icon "button" at bounding box center [1456, 58] width 10 height 10
click at [1502, 107] on link "Sync your users" at bounding box center [1487, 109] width 92 height 21
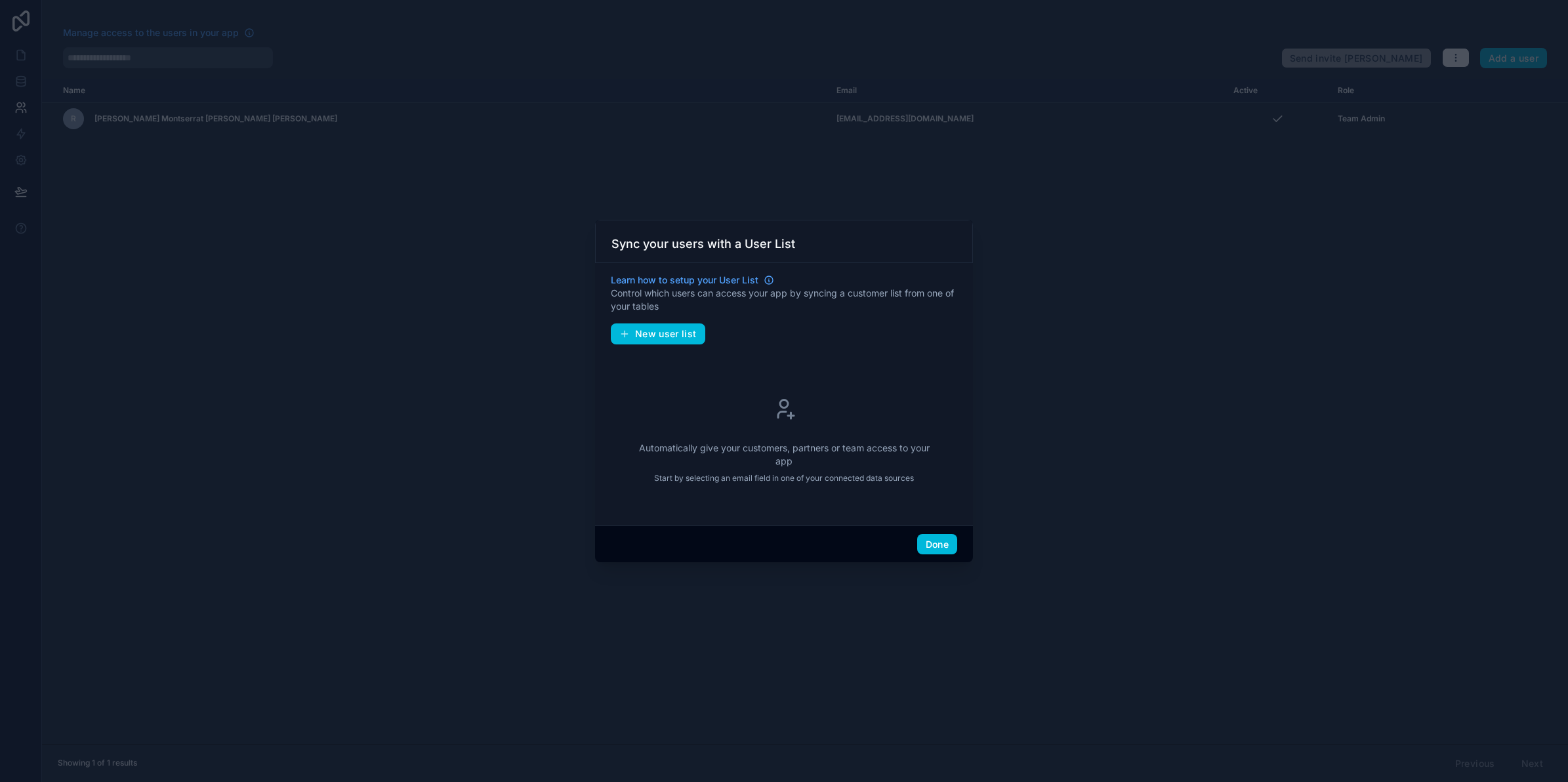
click at [664, 323] on button "New user list" at bounding box center [658, 334] width 94 height 21
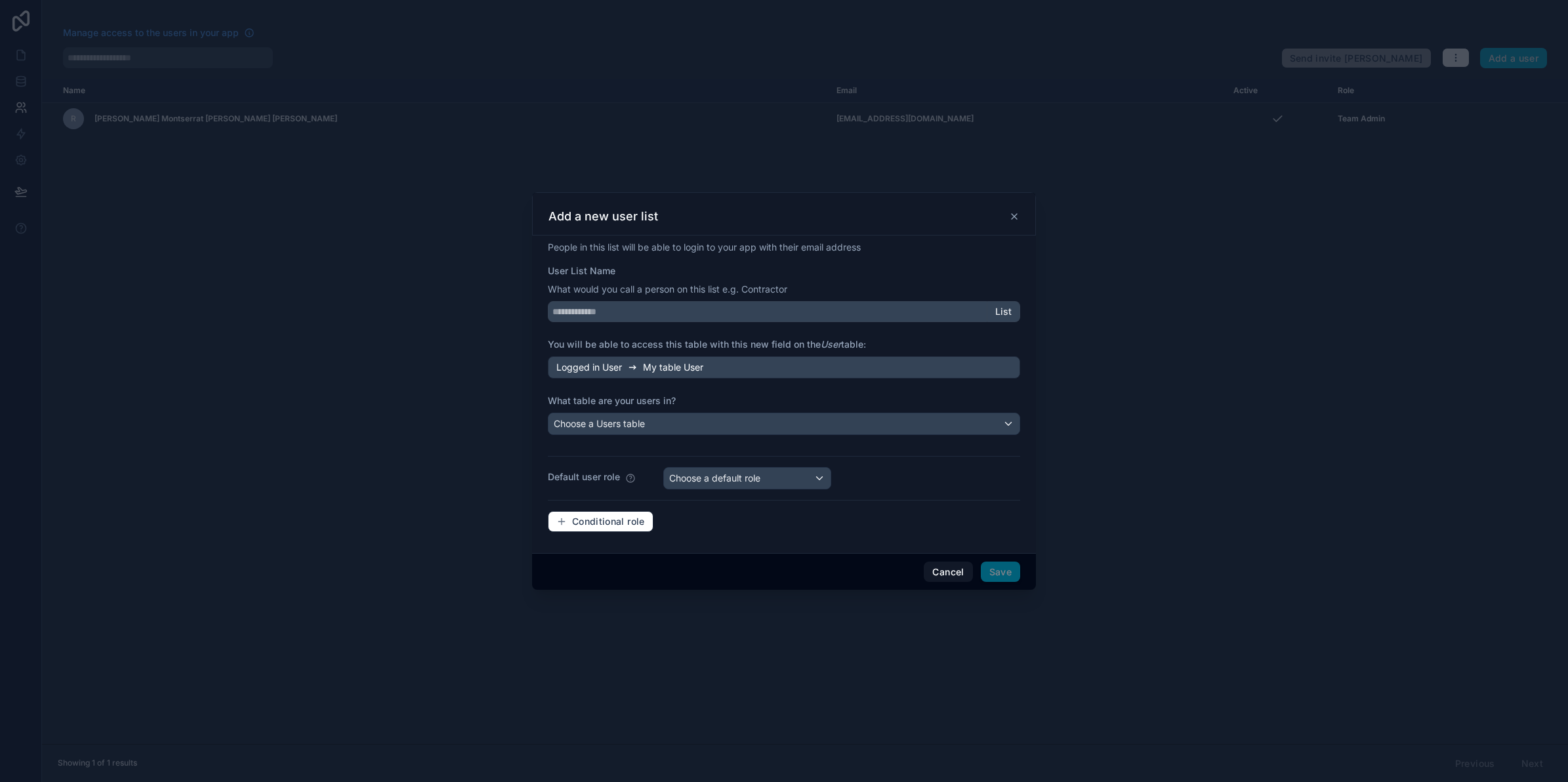
click at [659, 362] on span "My table User" at bounding box center [673, 368] width 61 height 13
drag, startPoint x: 659, startPoint y: 362, endPoint x: 642, endPoint y: 422, distance: 62.4
click at [642, 422] on span "Choose a Users table" at bounding box center [599, 423] width 92 height 11
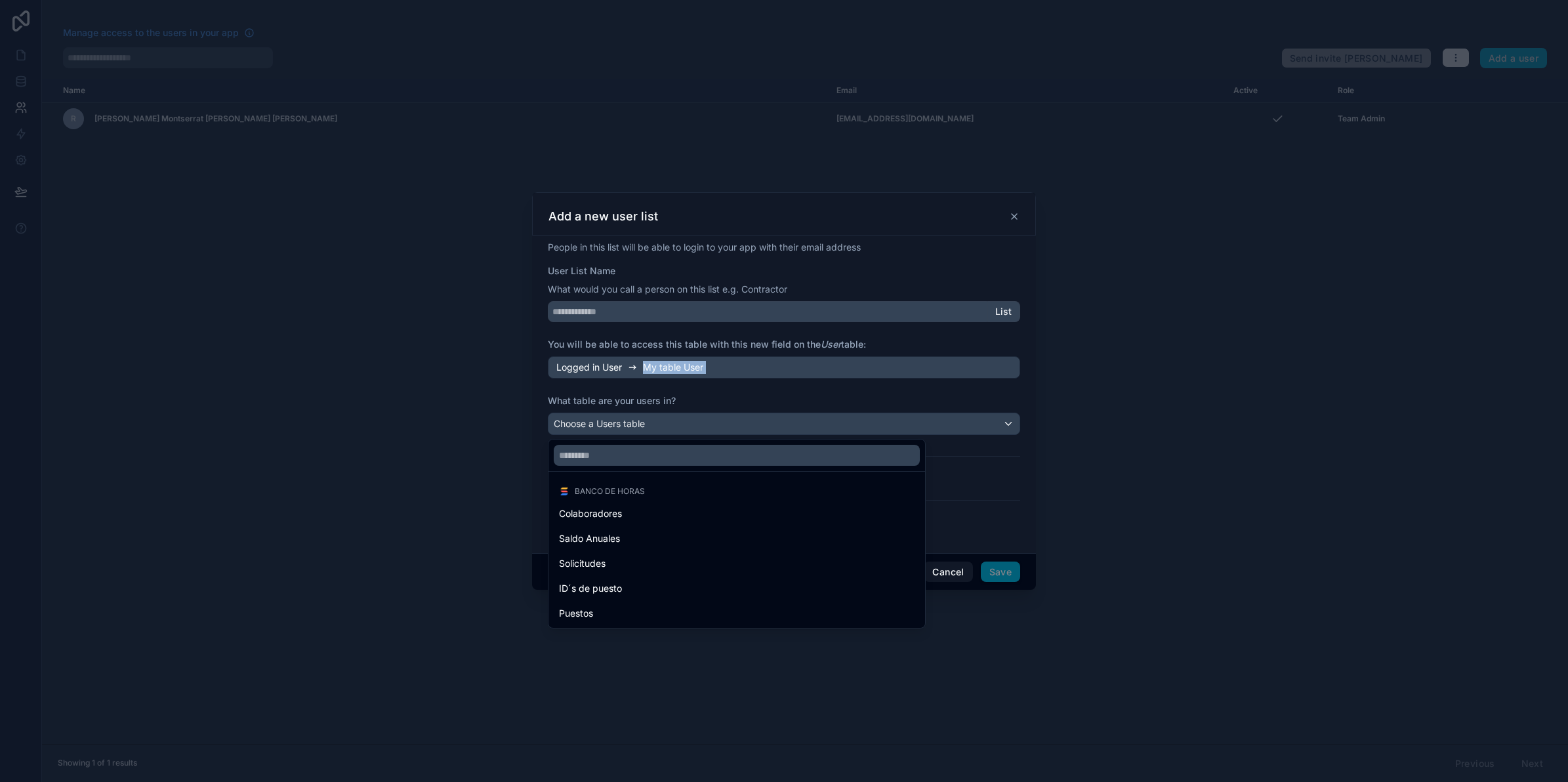
click at [650, 518] on div "Colaboradores" at bounding box center [737, 513] width 356 height 16
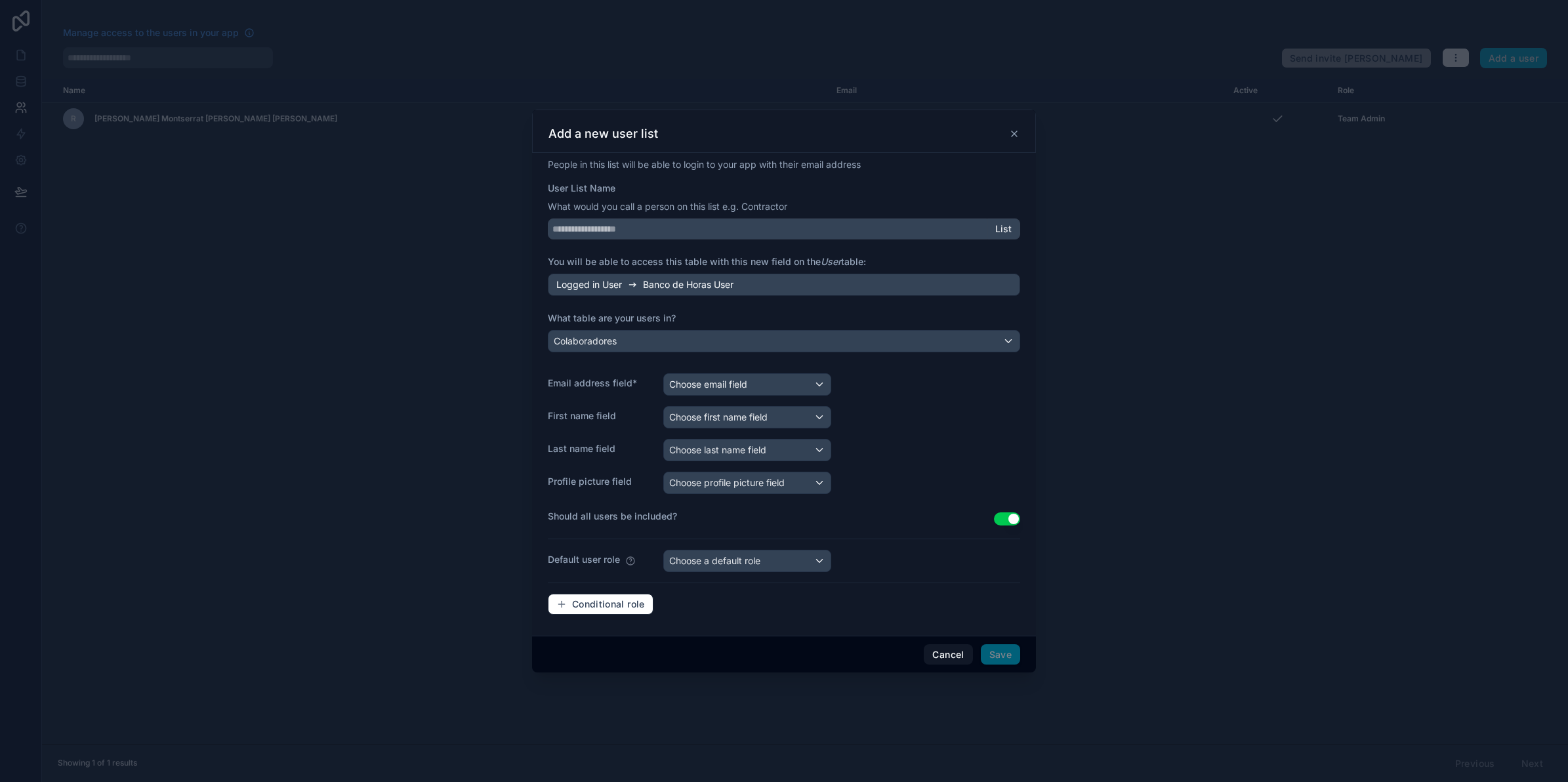
click at [746, 303] on div "People in this list will be able to login to your app with their email address …" at bounding box center [784, 391] width 472 height 467
click at [758, 284] on div "Logged in User Banco de Horas User" at bounding box center [784, 285] width 472 height 22
click at [706, 287] on span "Banco de Horas User" at bounding box center [688, 285] width 91 height 13
click at [720, 227] on input "User List Name" at bounding box center [767, 229] width 439 height 21
click at [576, 228] on input "**********" at bounding box center [767, 229] width 439 height 21
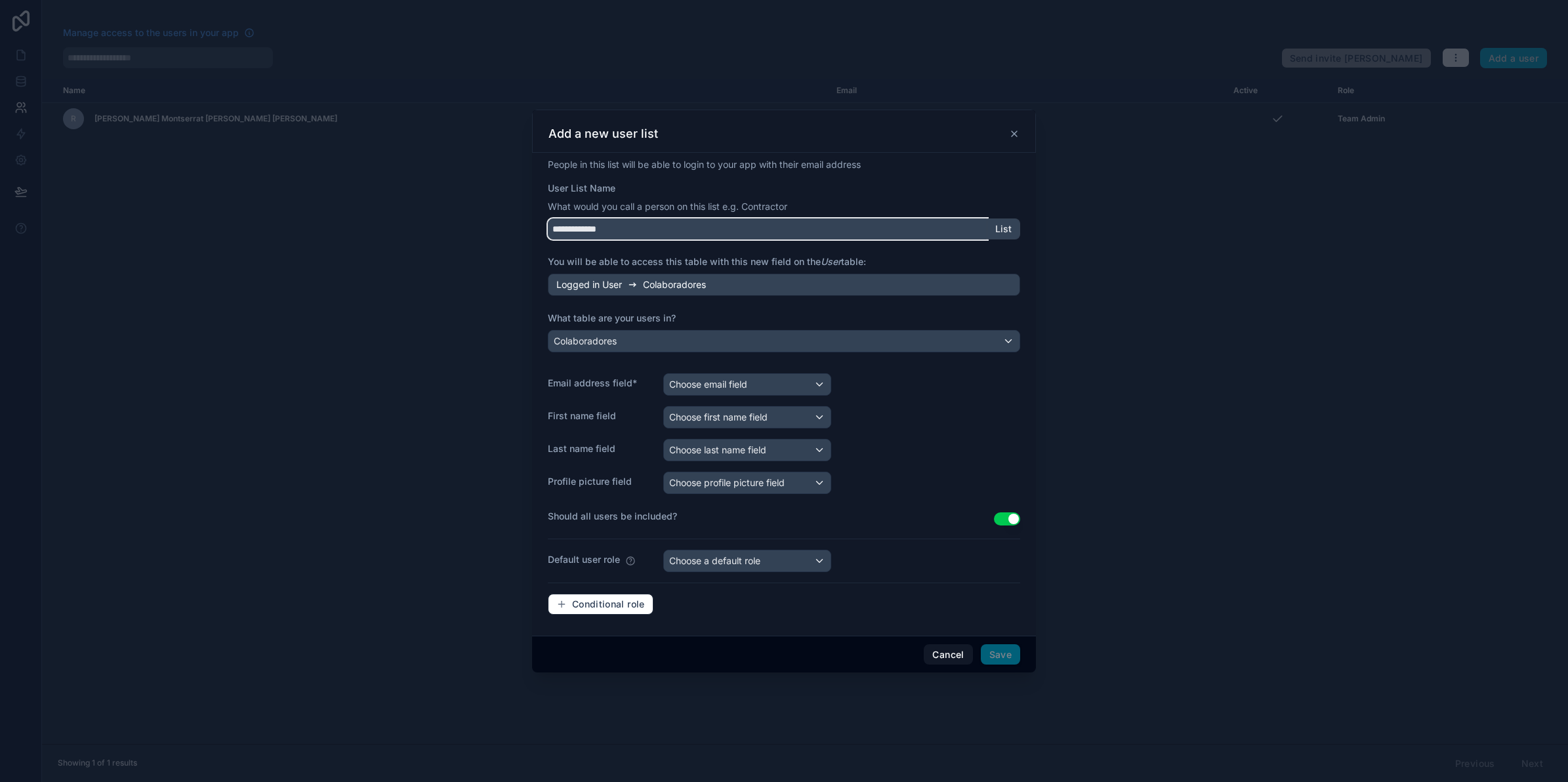
type input "**********"
click at [792, 316] on label "What table are your users in?" at bounding box center [784, 318] width 472 height 13
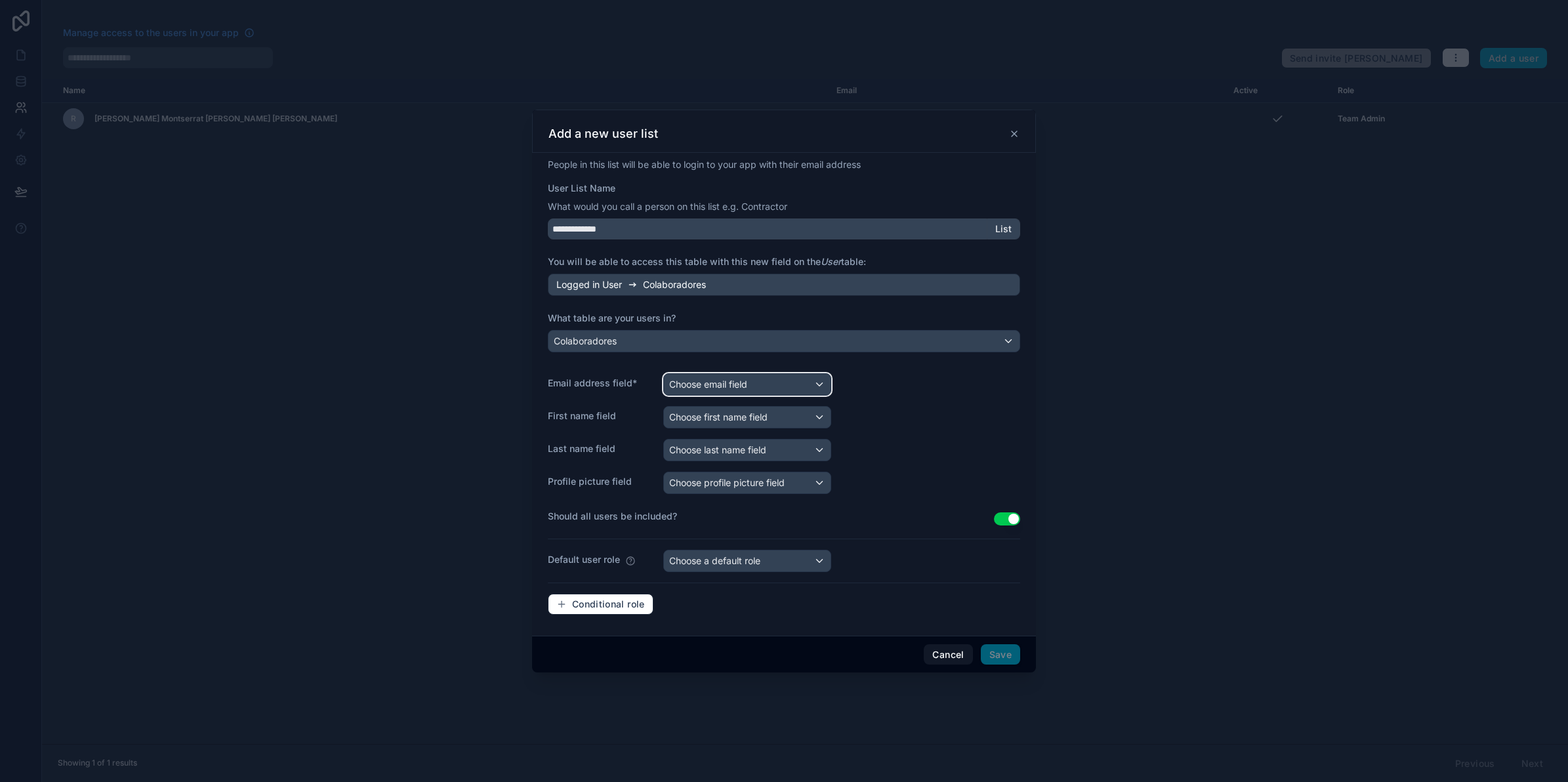
click at [745, 386] on span "Choose email field" at bounding box center [709, 384] width 78 height 11
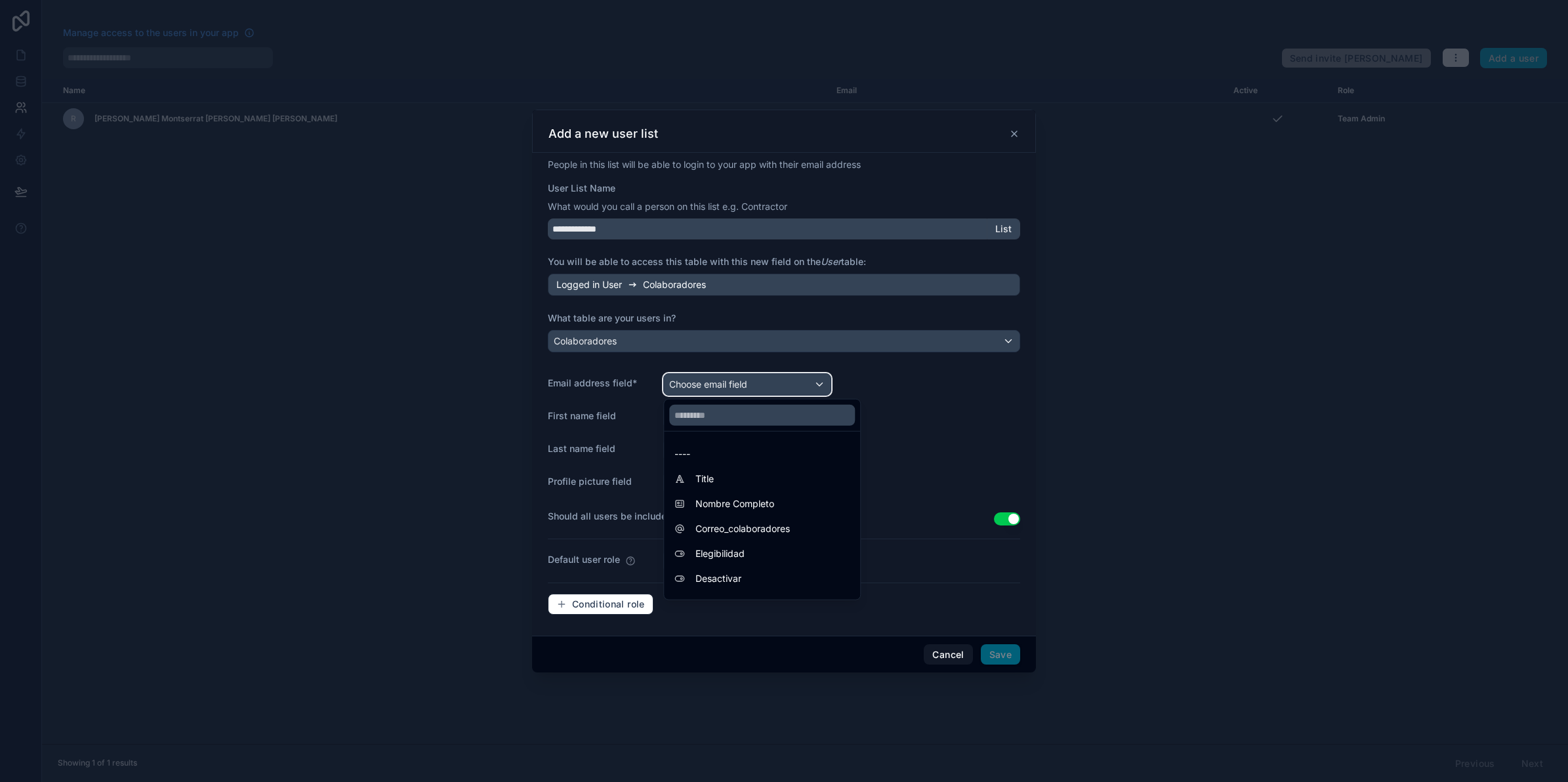
scroll to position [82, 0]
click at [793, 450] on div "Correo_colaboradores" at bounding box center [762, 447] width 175 height 16
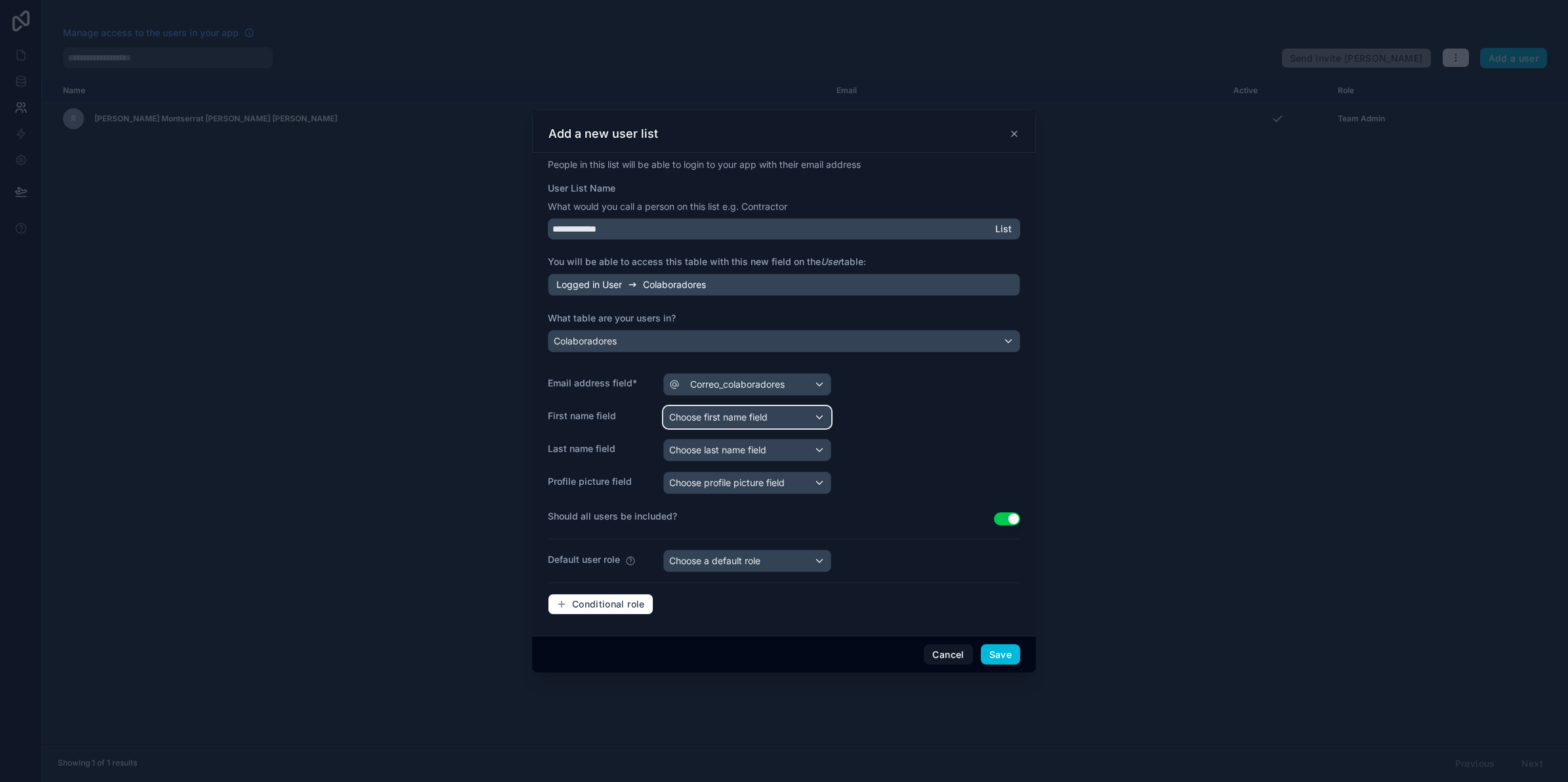
click at [729, 425] on div "Choose first name field" at bounding box center [747, 417] width 167 height 21
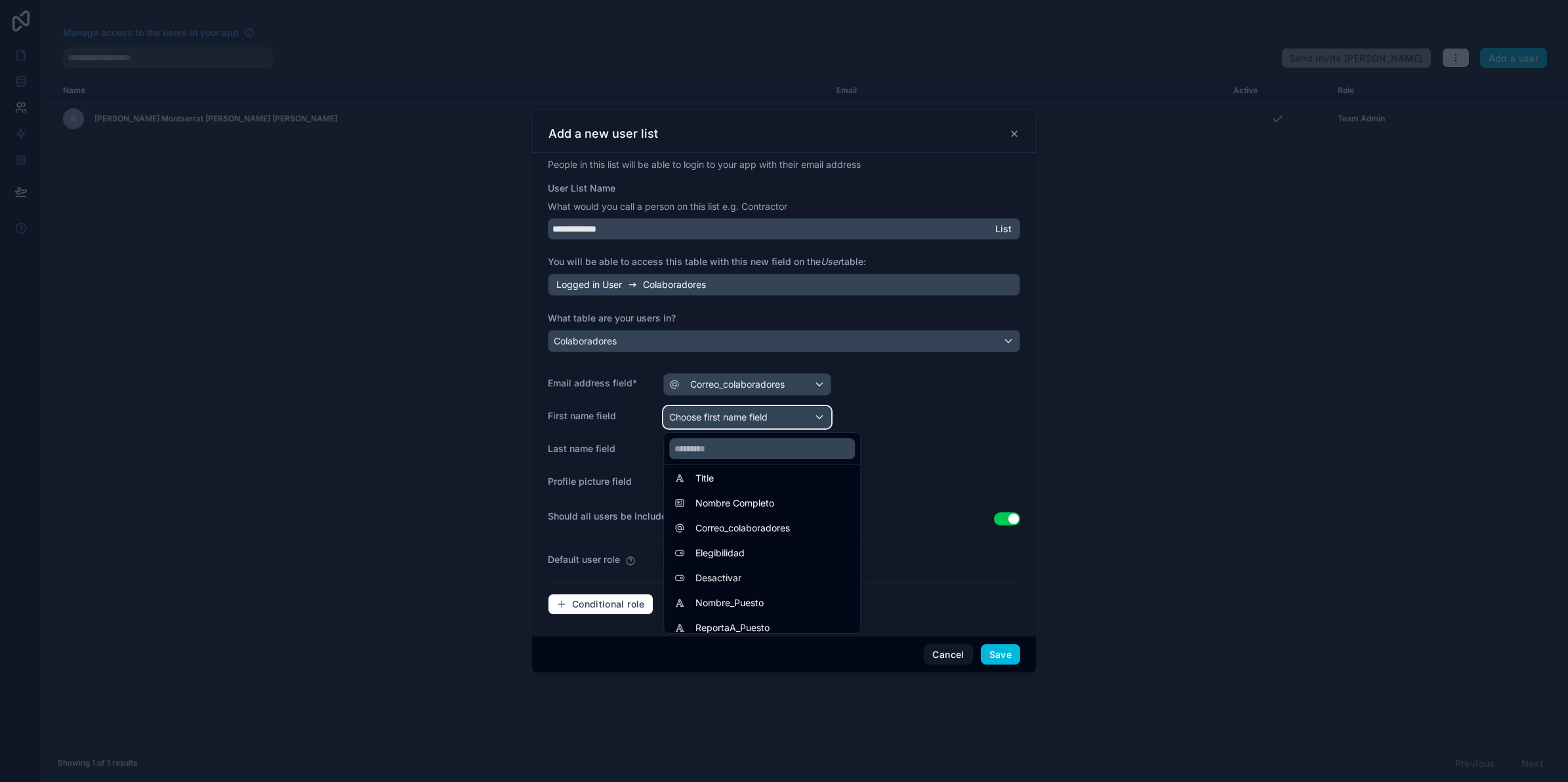
scroll to position [0, 0]
click at [778, 540] on div "Nombre Completo" at bounding box center [762, 537] width 175 height 16
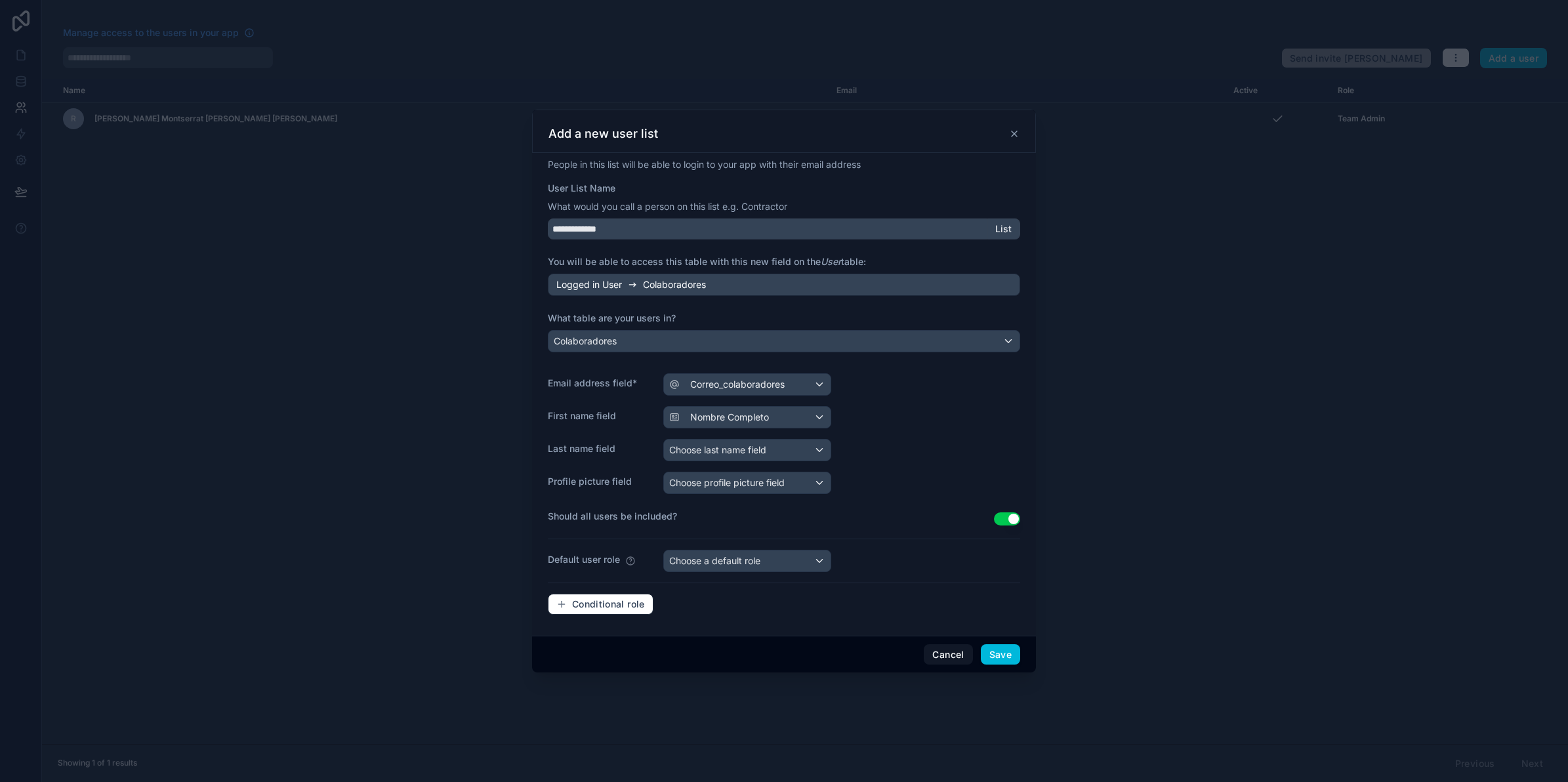
click at [917, 450] on div "Last name field Choose last name field" at bounding box center [784, 450] width 472 height 22
click at [763, 563] on div "Choose a default role" at bounding box center [747, 561] width 167 height 21
click at [750, 650] on div "User" at bounding box center [762, 656] width 175 height 16
click at [998, 657] on button "Save" at bounding box center [1000, 655] width 39 height 21
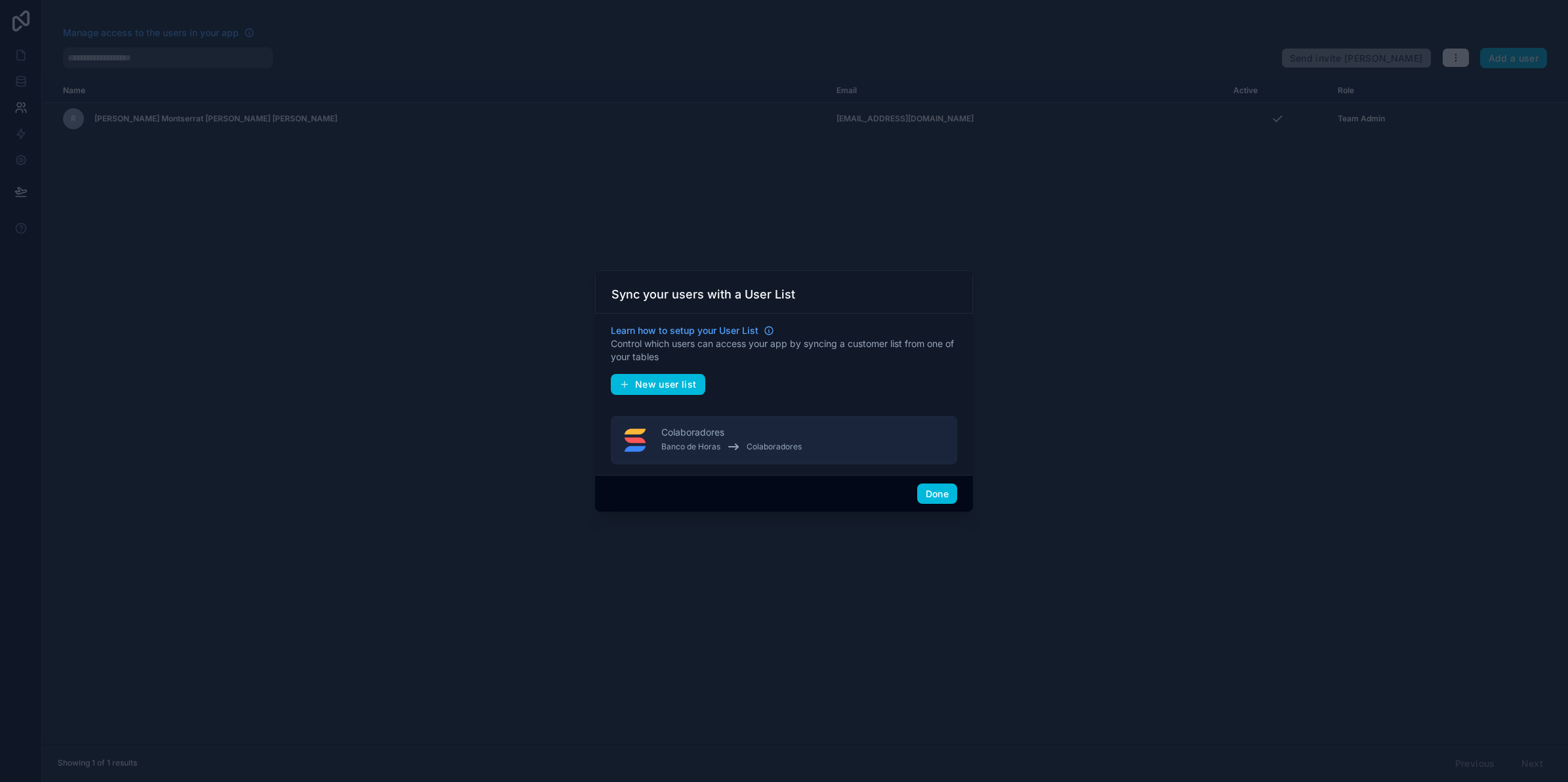
click at [936, 498] on button "Done" at bounding box center [938, 494] width 40 height 21
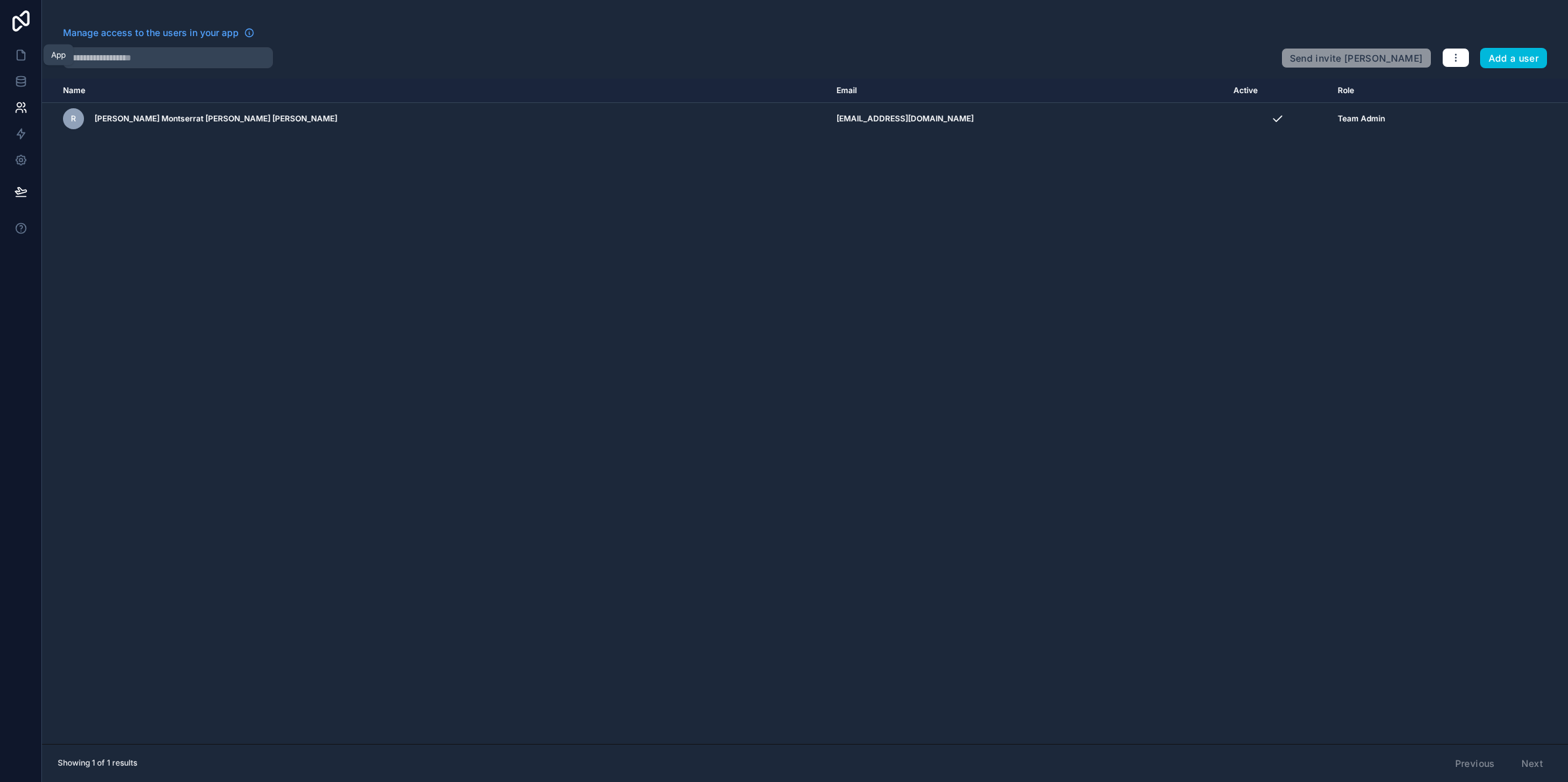
click at [27, 48] on link at bounding box center [21, 55] width 41 height 27
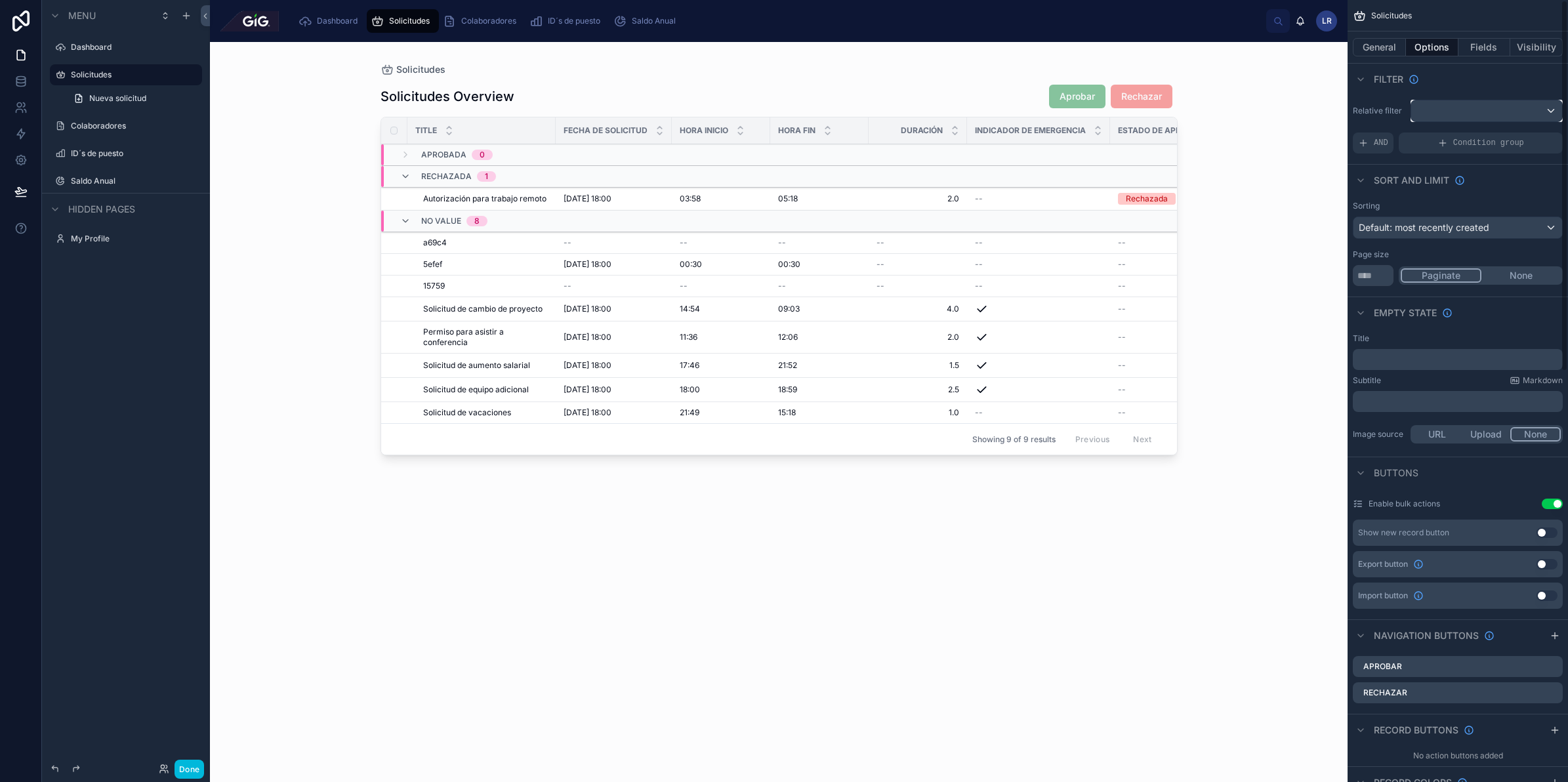
click at [1502, 109] on div "scrollable content" at bounding box center [1487, 111] width 151 height 21
click at [1497, 215] on div "Logged in User The current user's values" at bounding box center [1476, 214] width 109 height 32
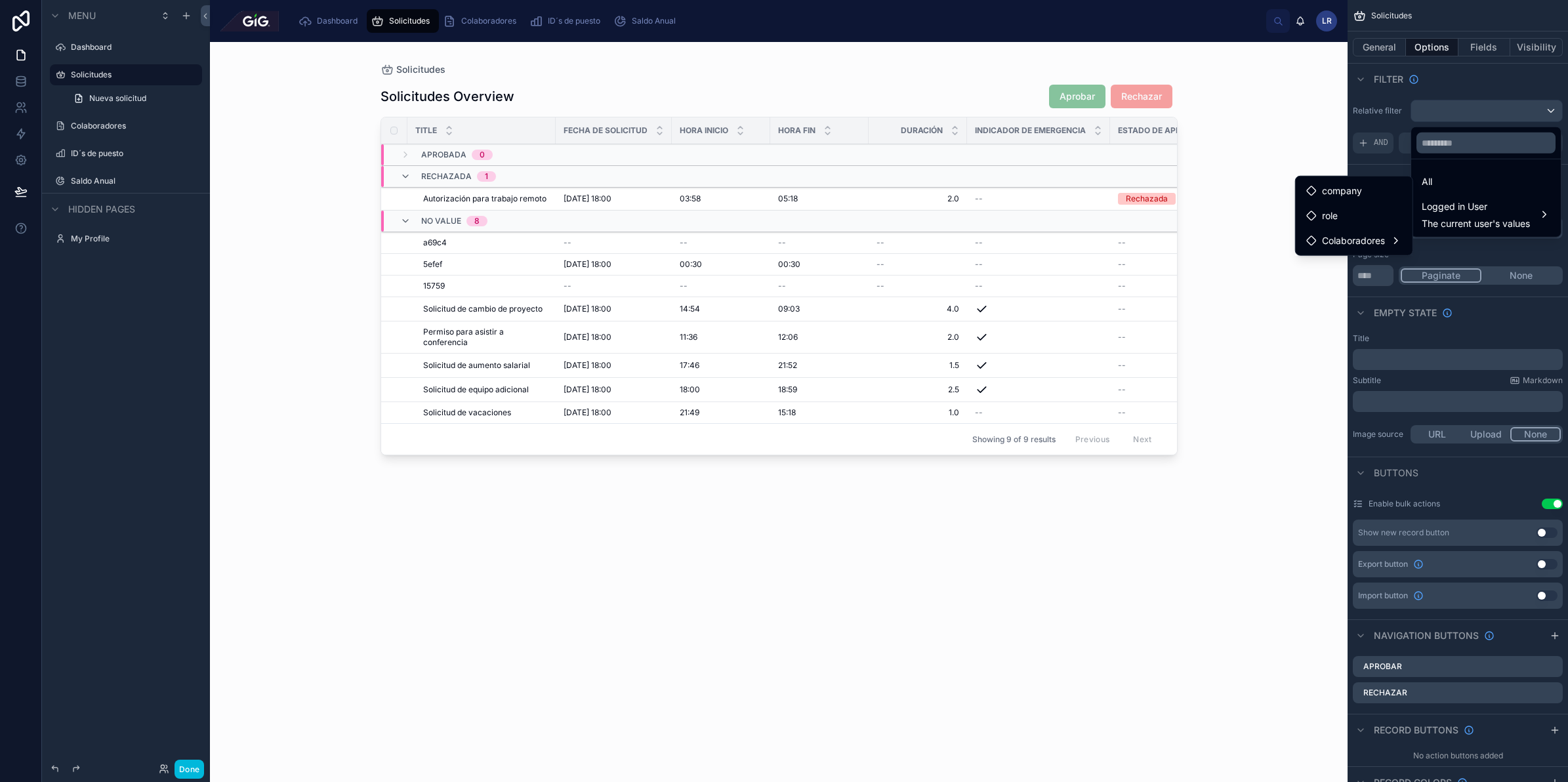
click at [1349, 239] on span "Colaboradores" at bounding box center [1353, 241] width 63 height 16
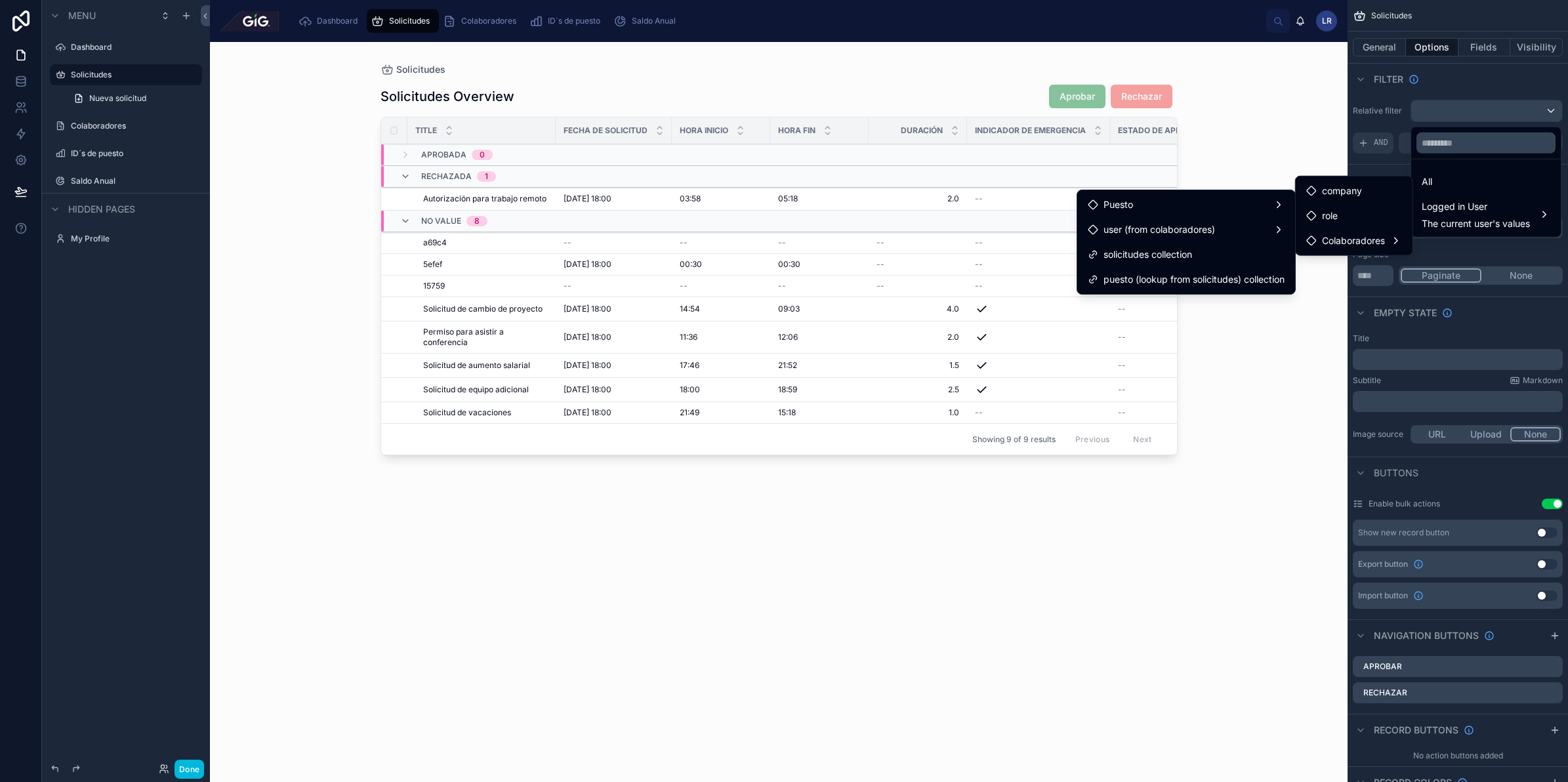
click at [1186, 227] on span "user (from colaboradores)" at bounding box center [1159, 229] width 111 height 16
click at [1178, 251] on span "solicitudes collection" at bounding box center [1148, 254] width 89 height 16
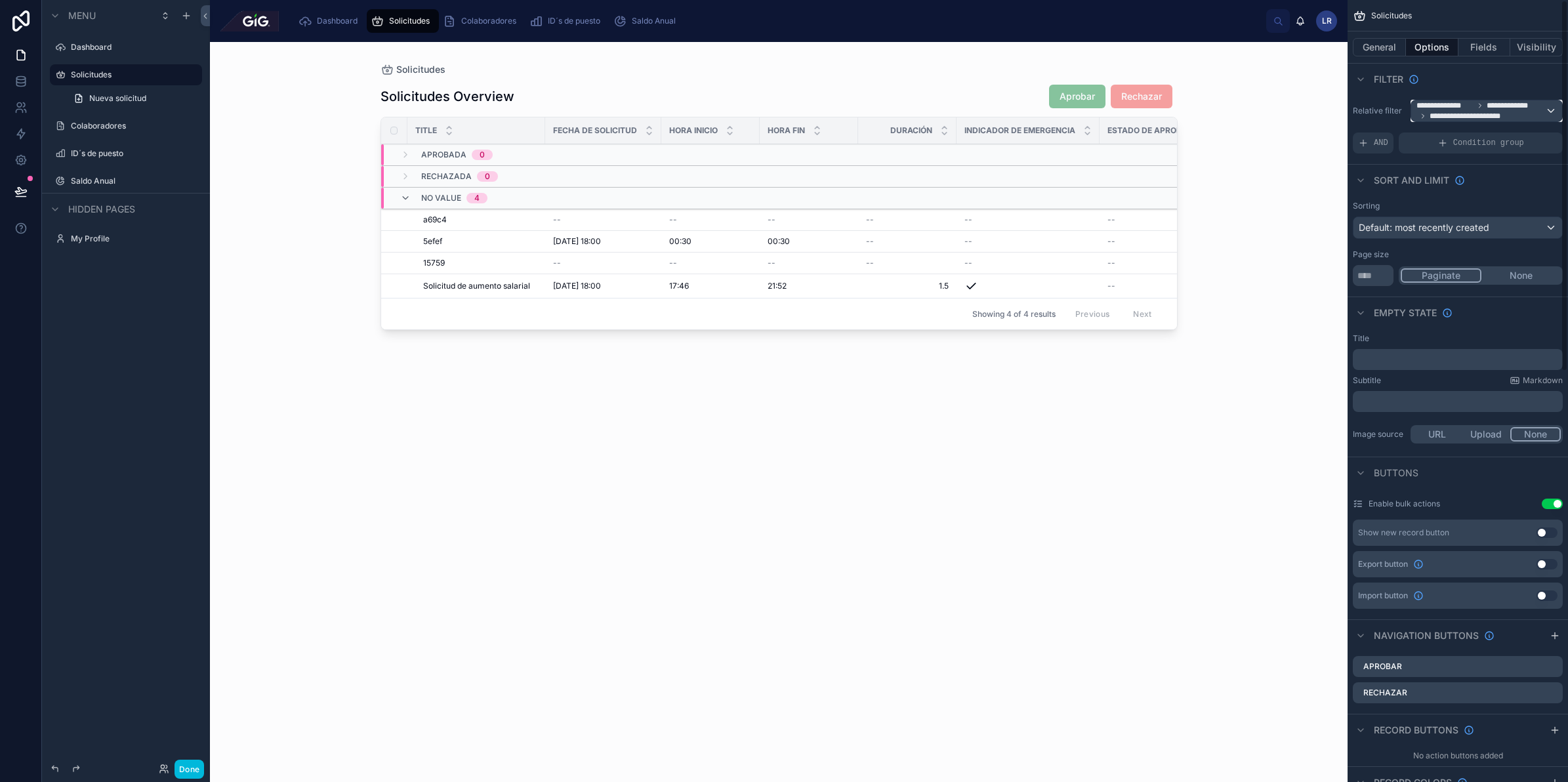
click at [1503, 103] on span "**********" at bounding box center [1514, 106] width 55 height 10
click at [1454, 179] on div "All" at bounding box center [1486, 182] width 128 height 16
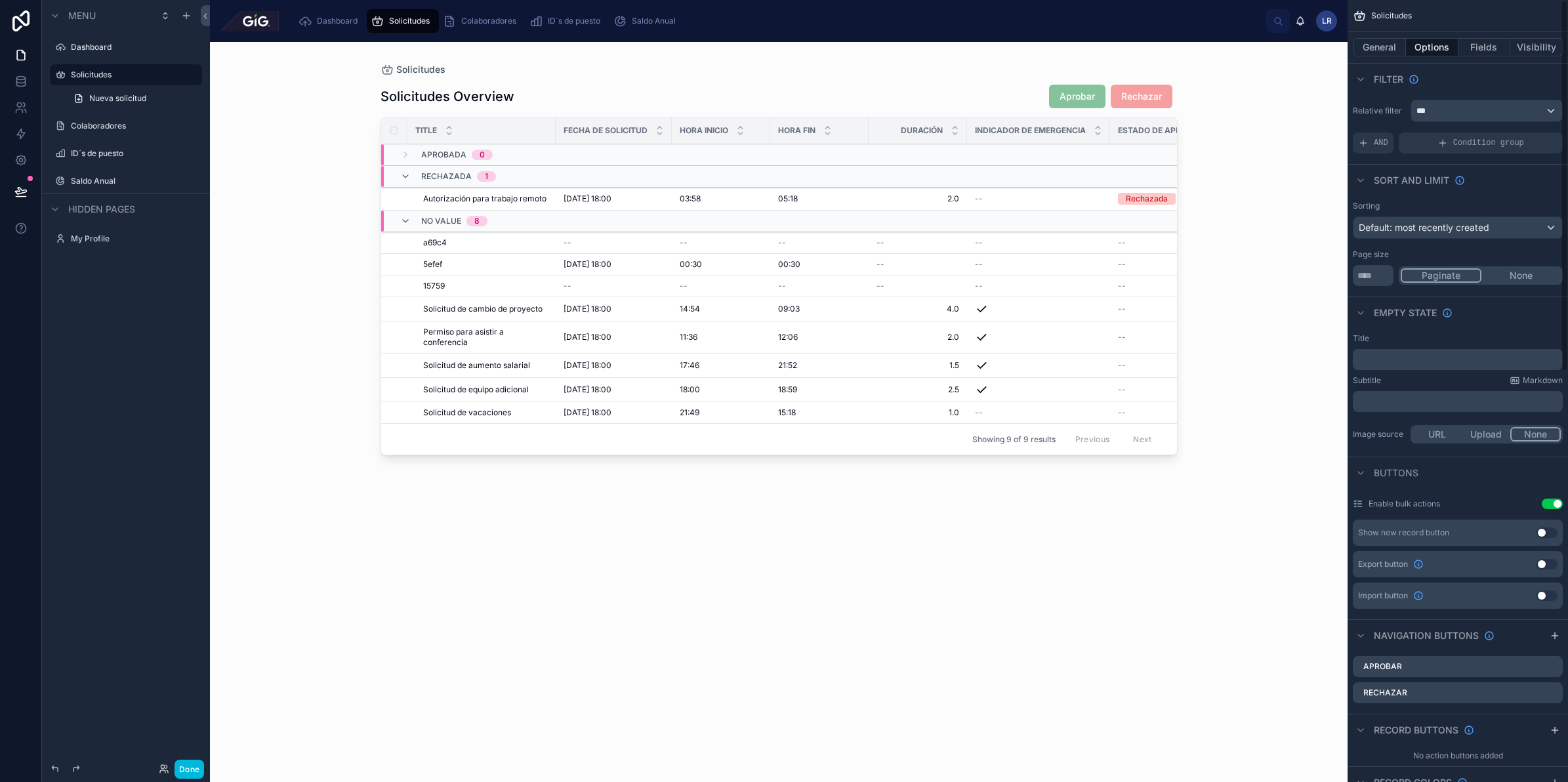
click at [1505, 80] on div "Filter" at bounding box center [1458, 78] width 221 height 32
click at [225, 267] on div "Solicitudes Solicitudes Overview Aprobar Rechazar Title Fecha de Solicitud Hora…" at bounding box center [778, 412] width 1138 height 741
click at [1375, 41] on button "General" at bounding box center [1380, 47] width 53 height 18
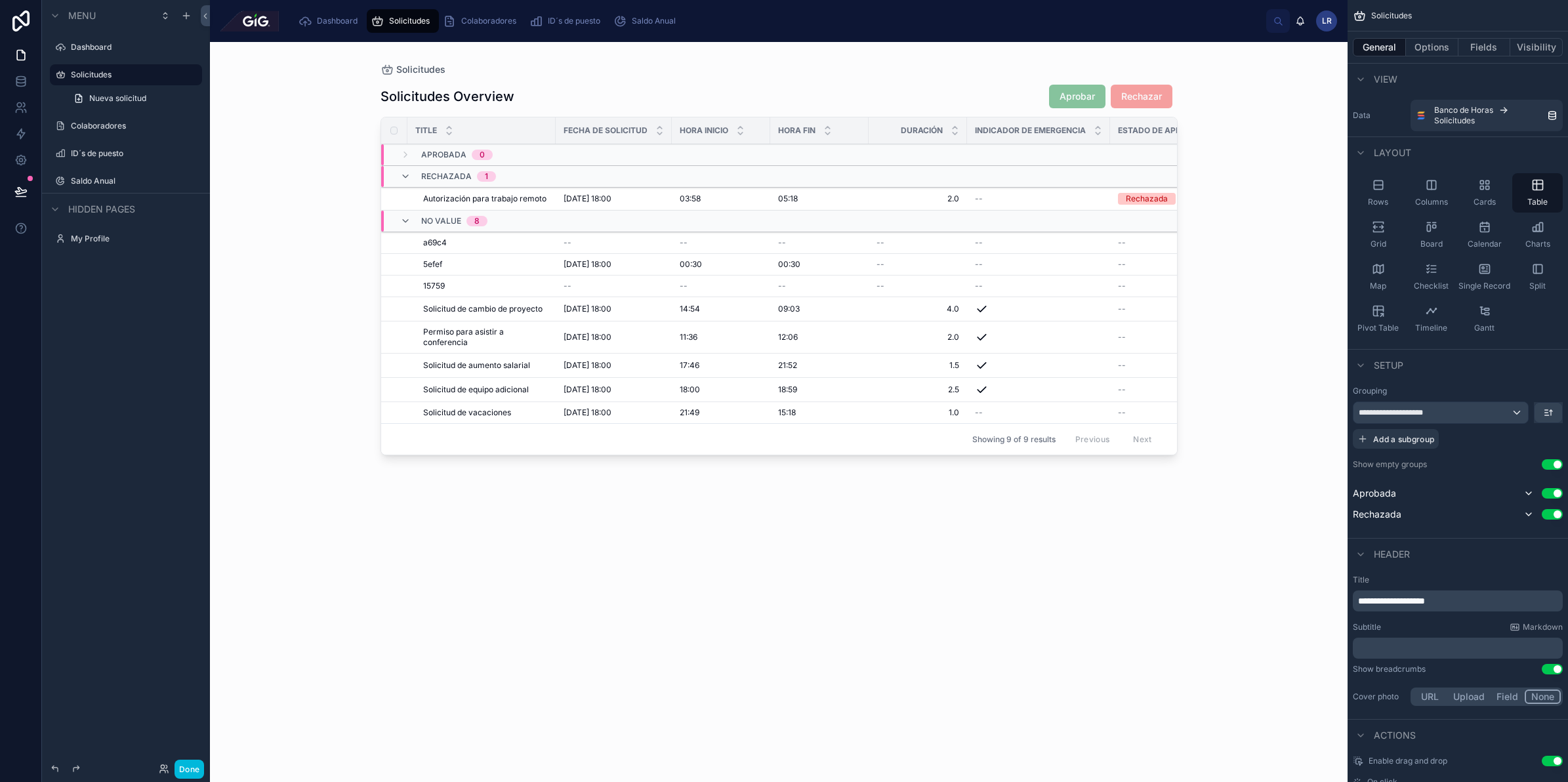
click at [1454, 593] on div "**********" at bounding box center [1458, 601] width 210 height 21
click at [1454, 597] on p "**********" at bounding box center [1459, 601] width 202 height 13
drag, startPoint x: 1454, startPoint y: 597, endPoint x: 1407, endPoint y: 600, distance: 47.1
click at [1407, 600] on p "**********" at bounding box center [1459, 601] width 202 height 13
click at [1462, 623] on div "Subtitle Markdown" at bounding box center [1458, 628] width 210 height 10
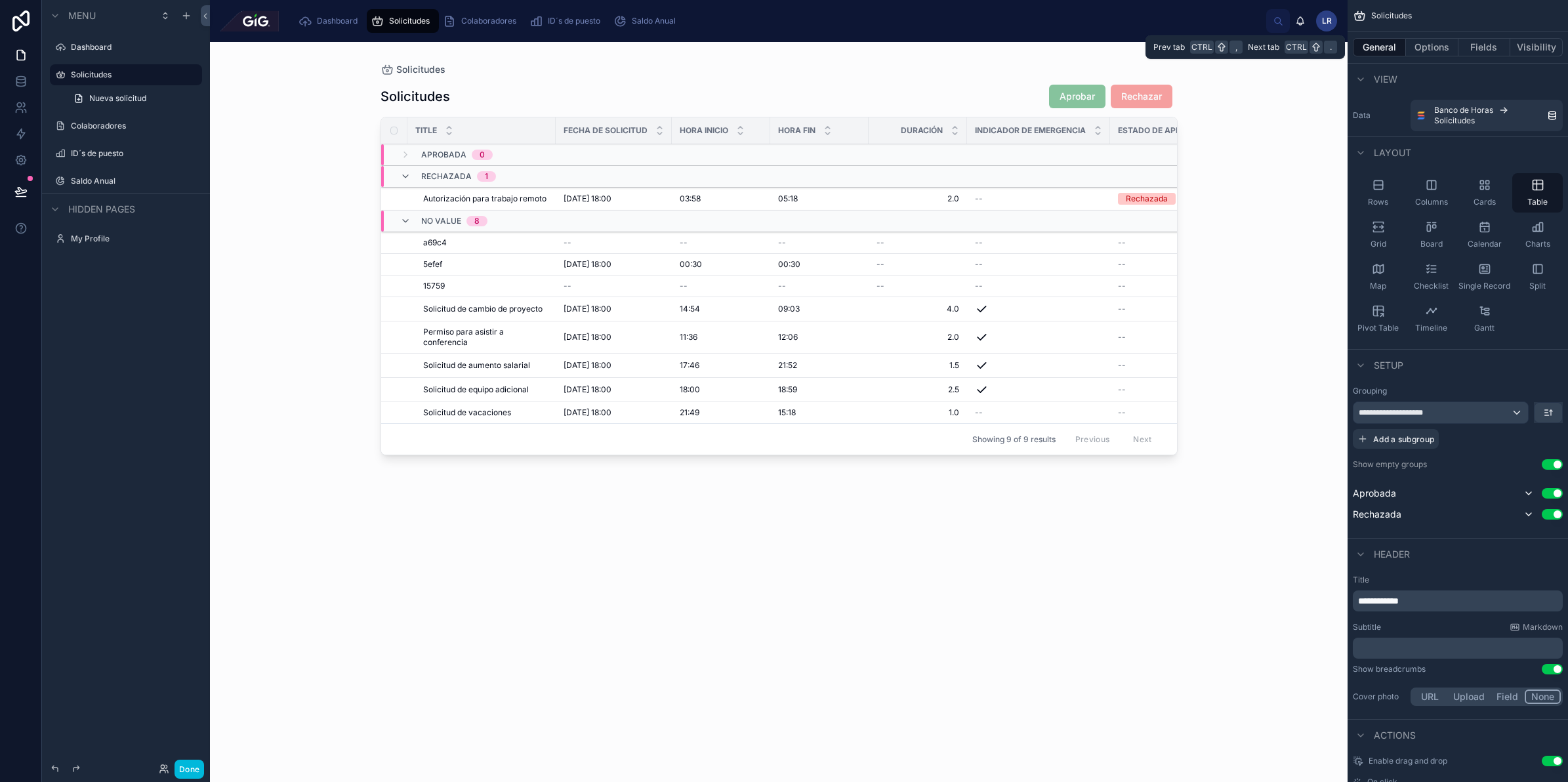
click at [1495, 48] on button "Fields" at bounding box center [1485, 47] width 52 height 18
